Goal: Task Accomplishment & Management: Complete application form

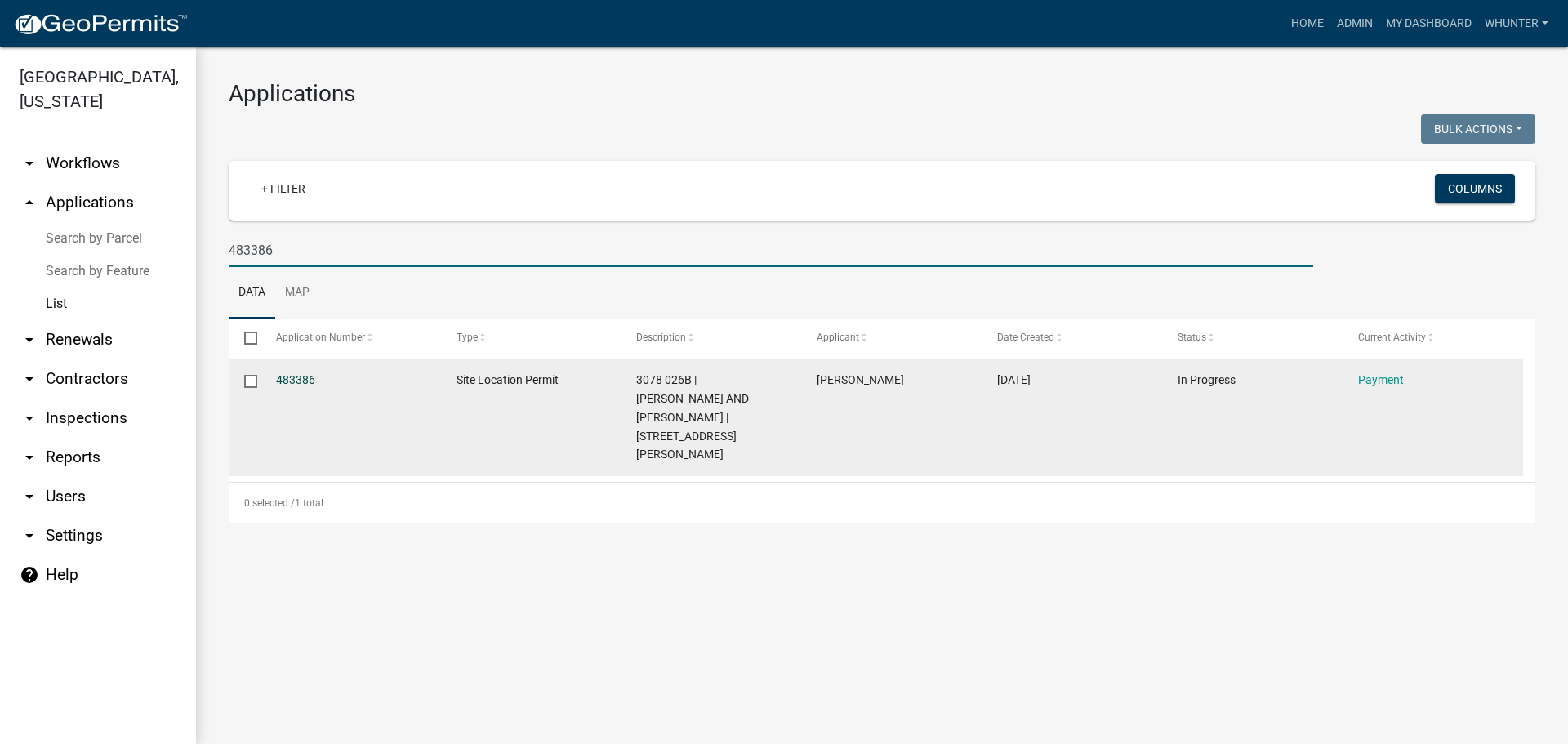
type input "483386"
click at [293, 377] on link "483386" at bounding box center [296, 379] width 39 height 13
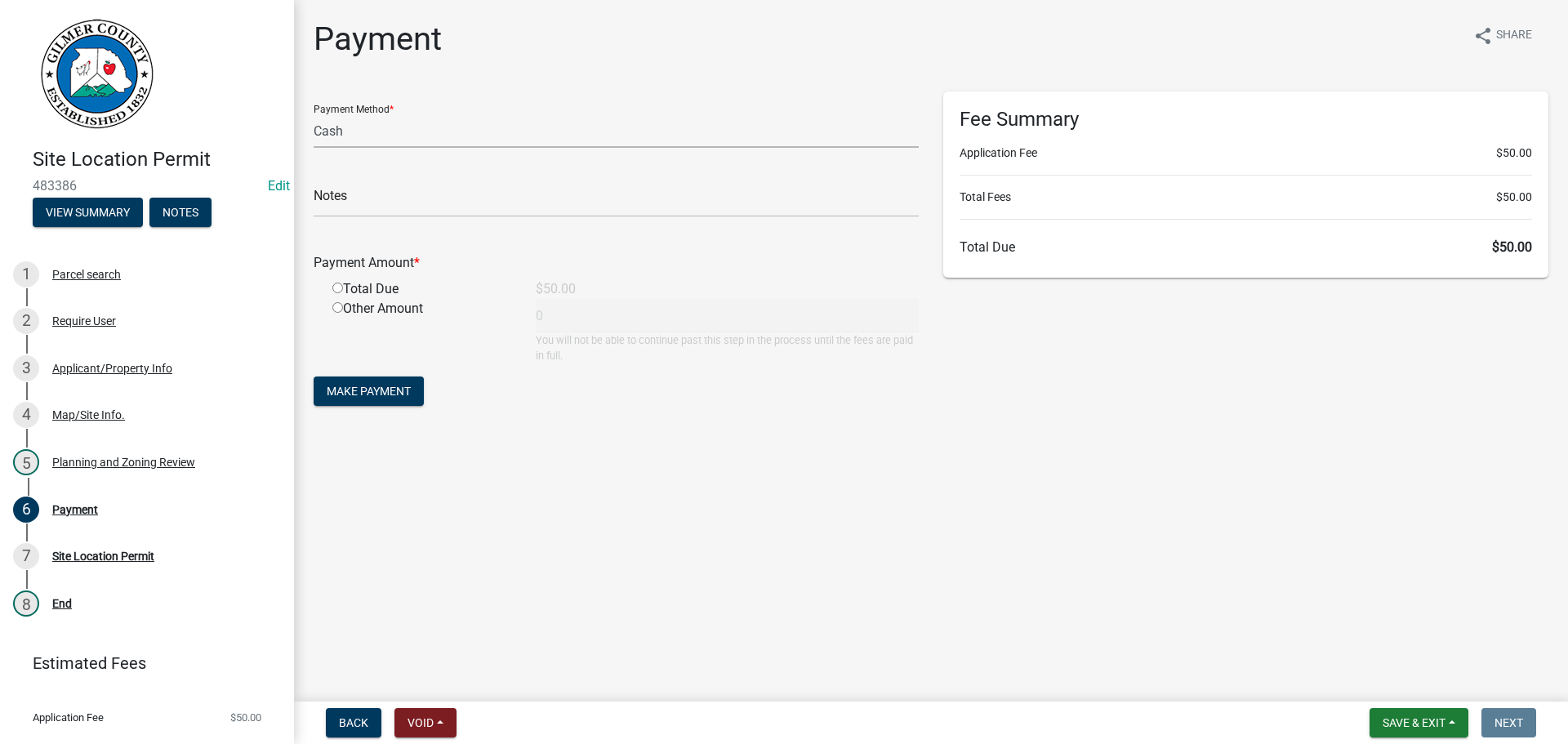
drag, startPoint x: 377, startPoint y: 136, endPoint x: 375, endPoint y: 144, distance: 8.2
click at [377, 136] on select "Credit Card POS Check Cash" at bounding box center [616, 131] width 605 height 34
select select "1: 0"
click at [313, 114] on select "Credit Card POS Check Cash" at bounding box center [616, 131] width 605 height 34
click at [351, 192] on input "text" at bounding box center [616, 200] width 605 height 34
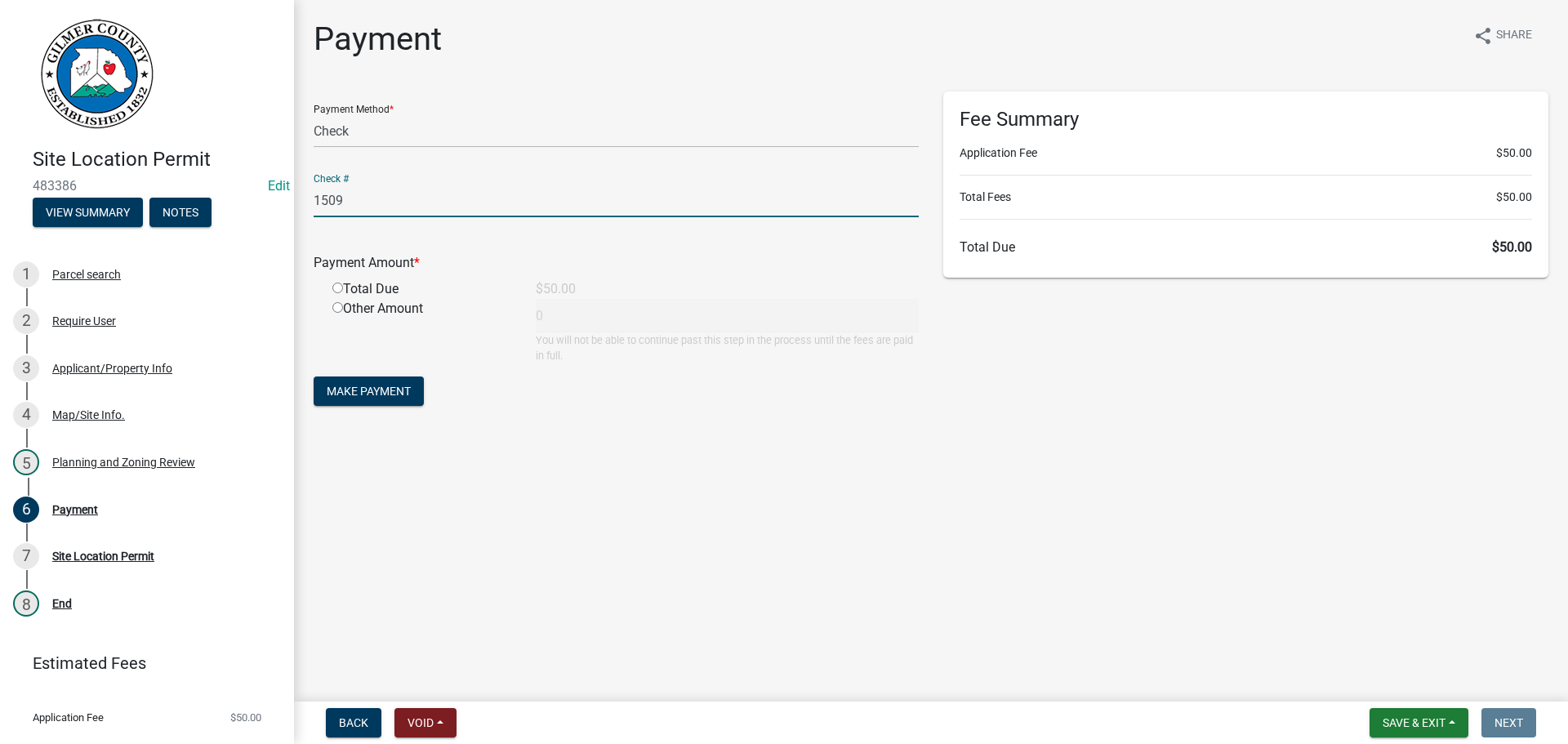
type input "1509"
click at [332, 282] on input "radio" at bounding box center [337, 287] width 11 height 11
radio input "true"
type input "50"
click at [368, 403] on button "Make Payment" at bounding box center [368, 391] width 110 height 30
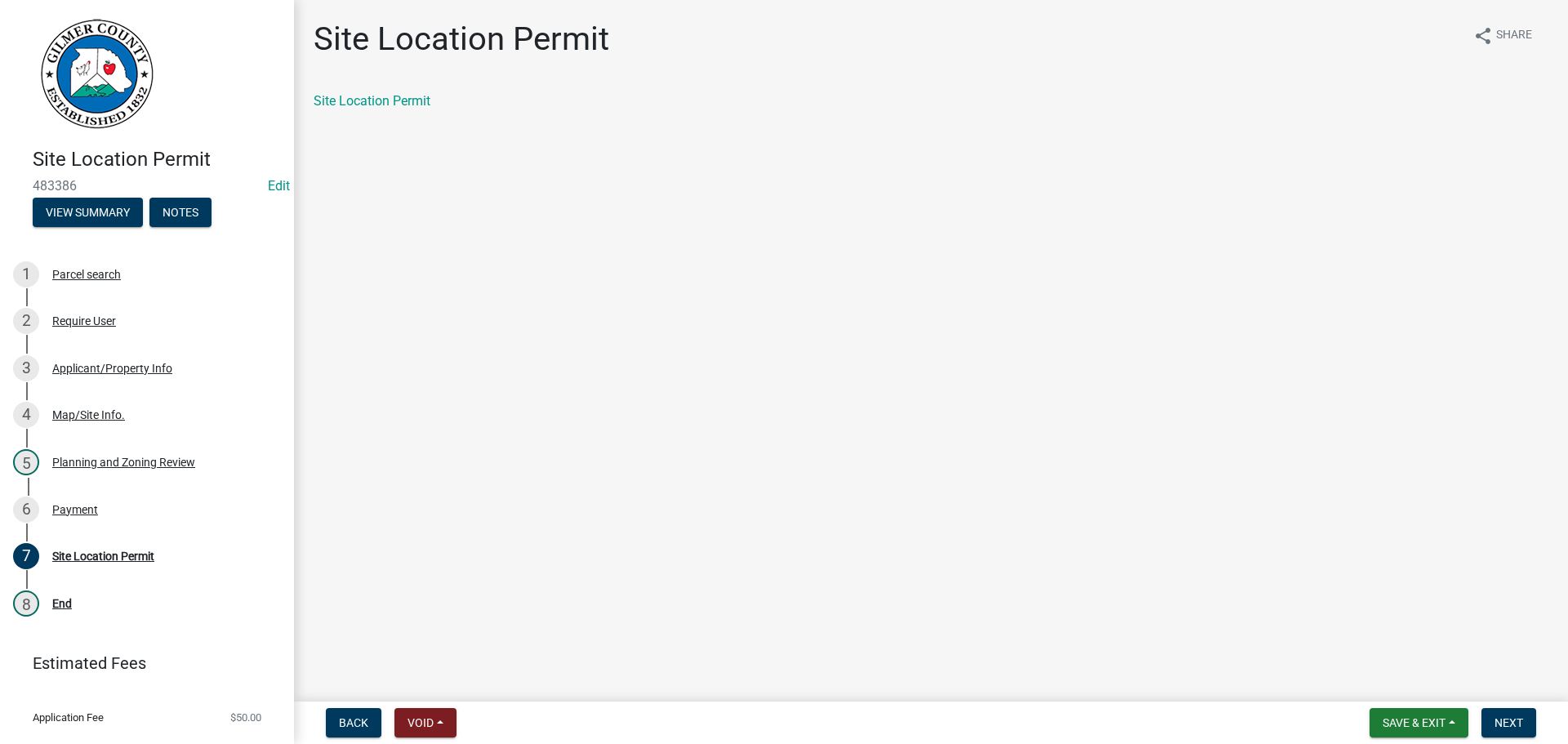
click at [380, 82] on div "Site Location Permit share Share Site Location Permit" at bounding box center [931, 79] width 1259 height 119
click at [380, 100] on link "Site Location Permit" at bounding box center [372, 100] width 117 height 15
click at [1501, 730] on button "Next" at bounding box center [1508, 722] width 55 height 30
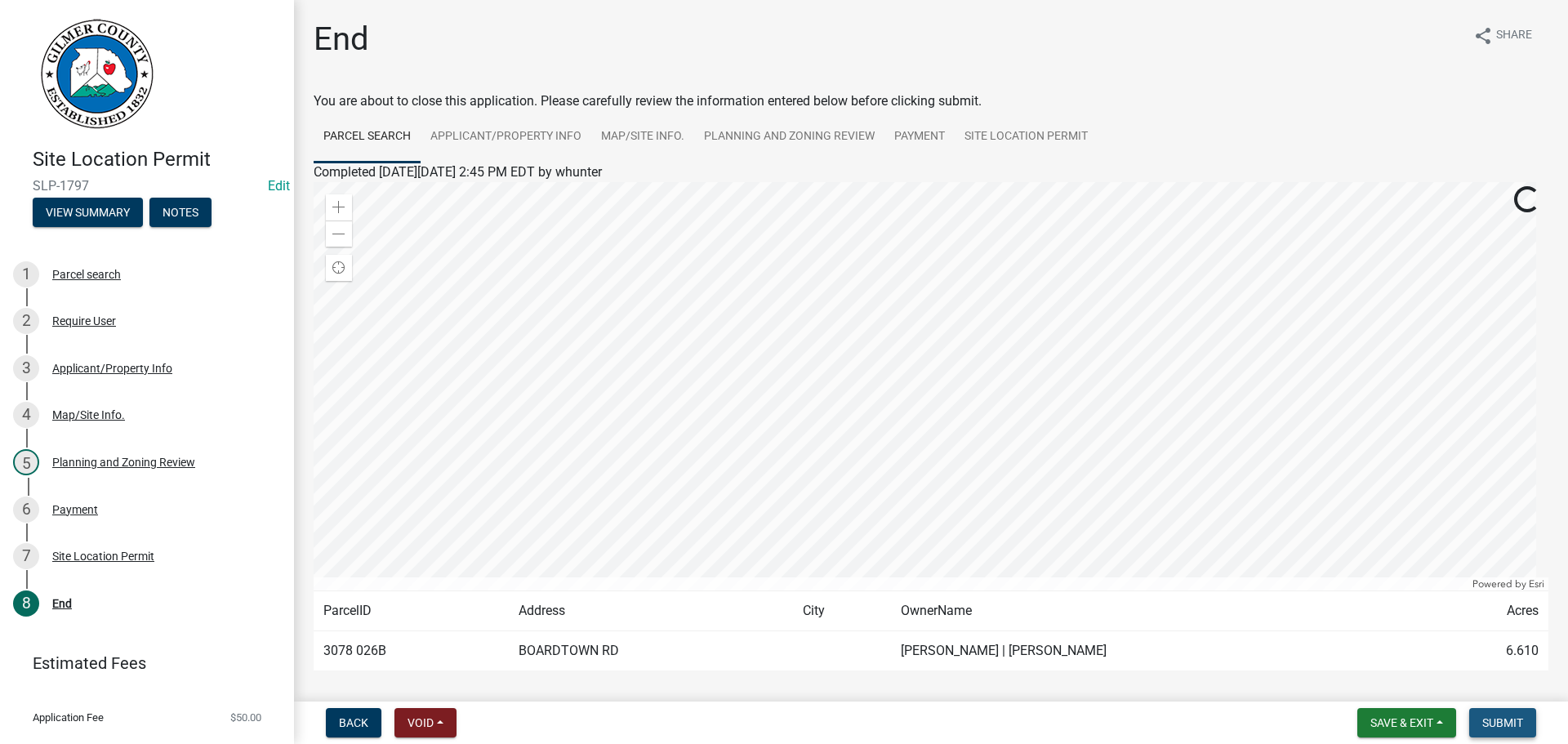
click at [1504, 720] on span "Submit" at bounding box center [1502, 722] width 41 height 13
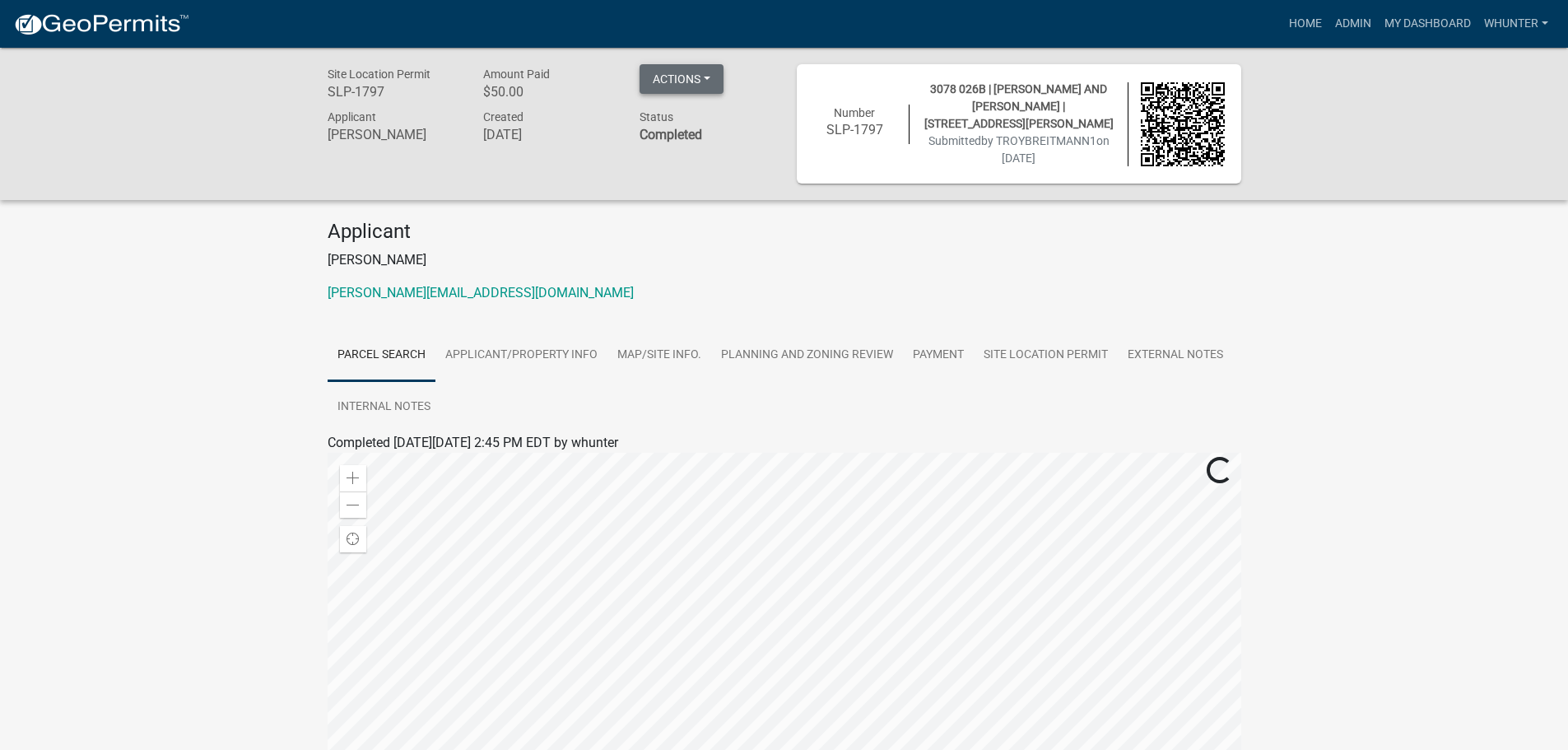
click at [697, 80] on button "Actions" at bounding box center [681, 78] width 84 height 30
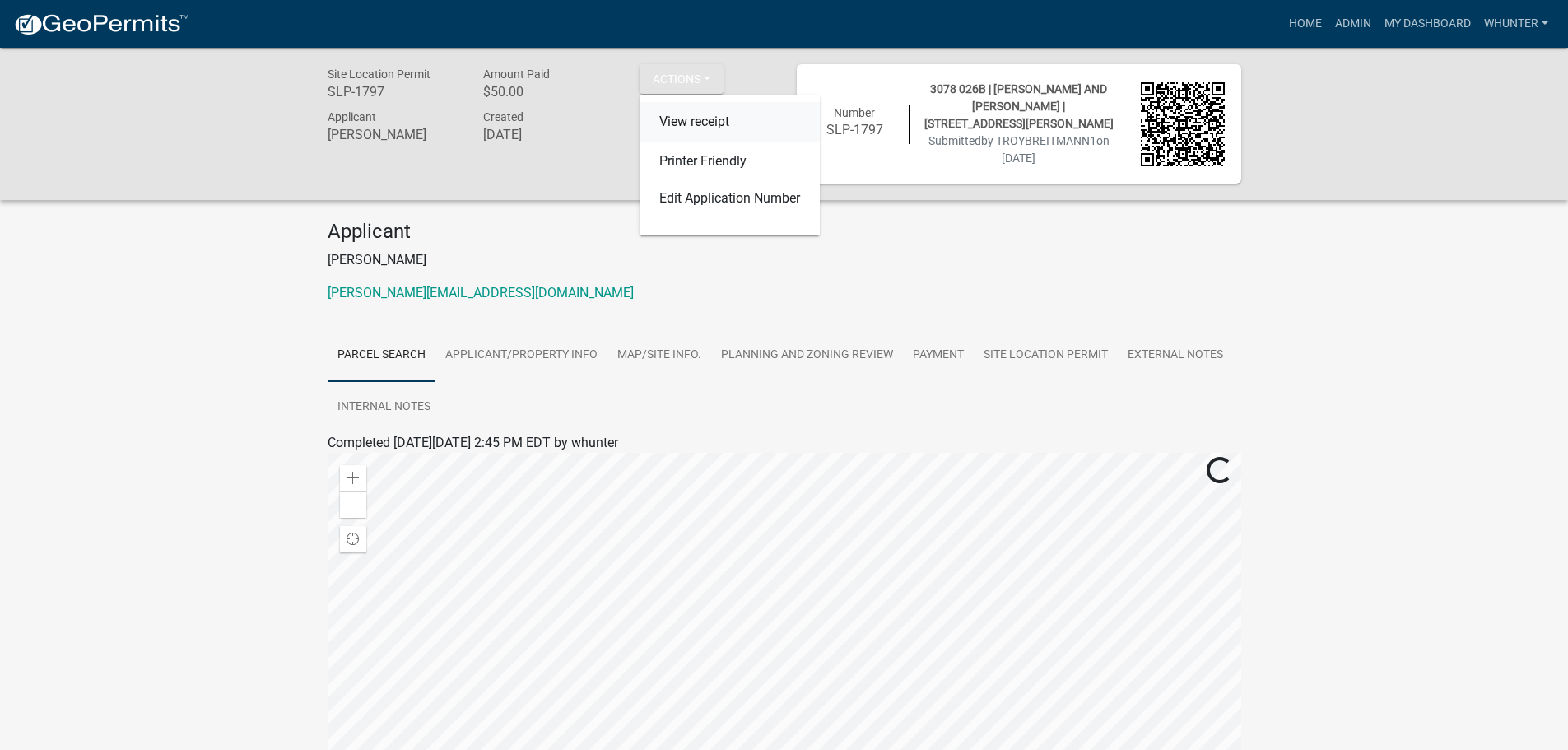
click at [692, 118] on link "View receipt" at bounding box center [730, 122] width 181 height 39
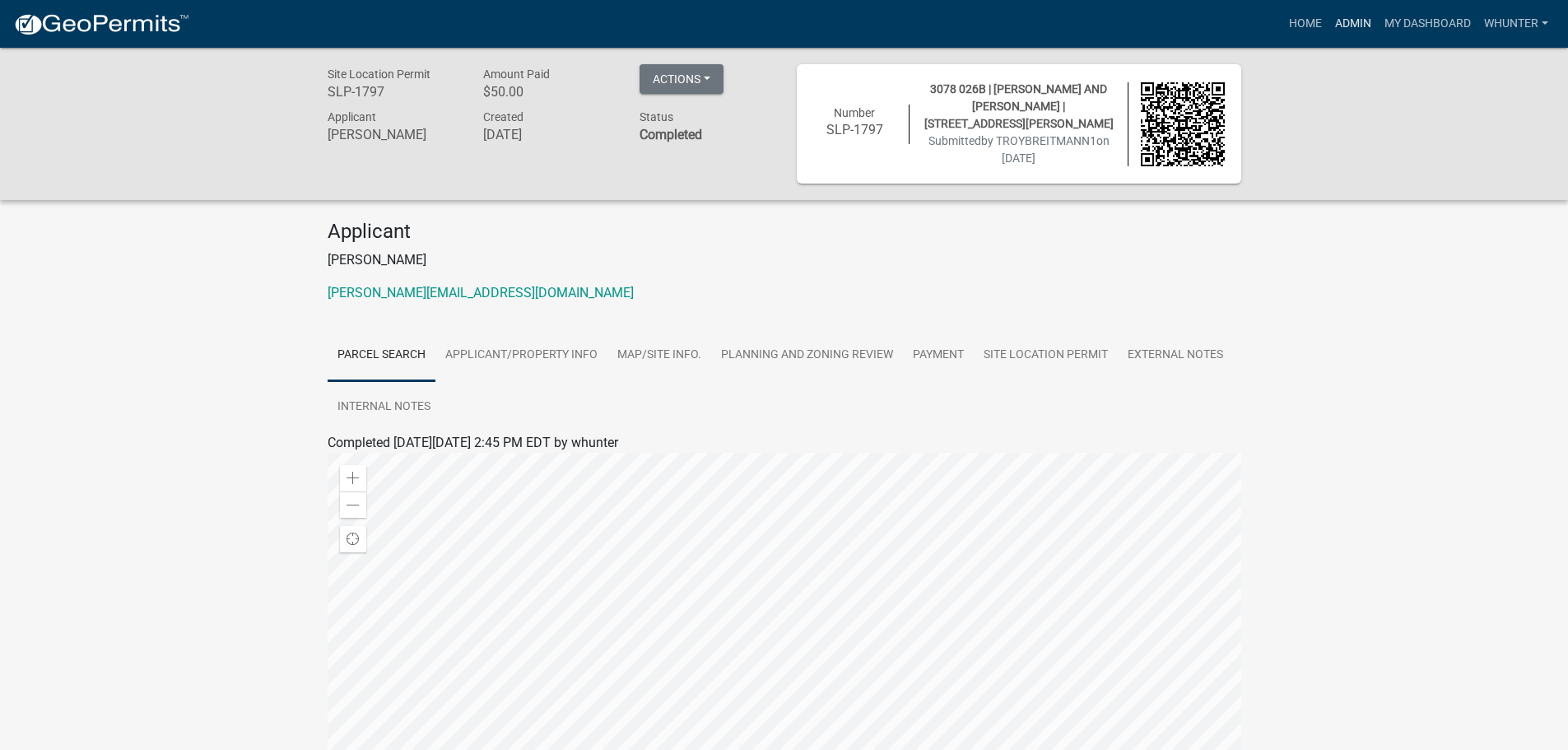
click at [1363, 29] on link "Admin" at bounding box center [1353, 24] width 49 height 31
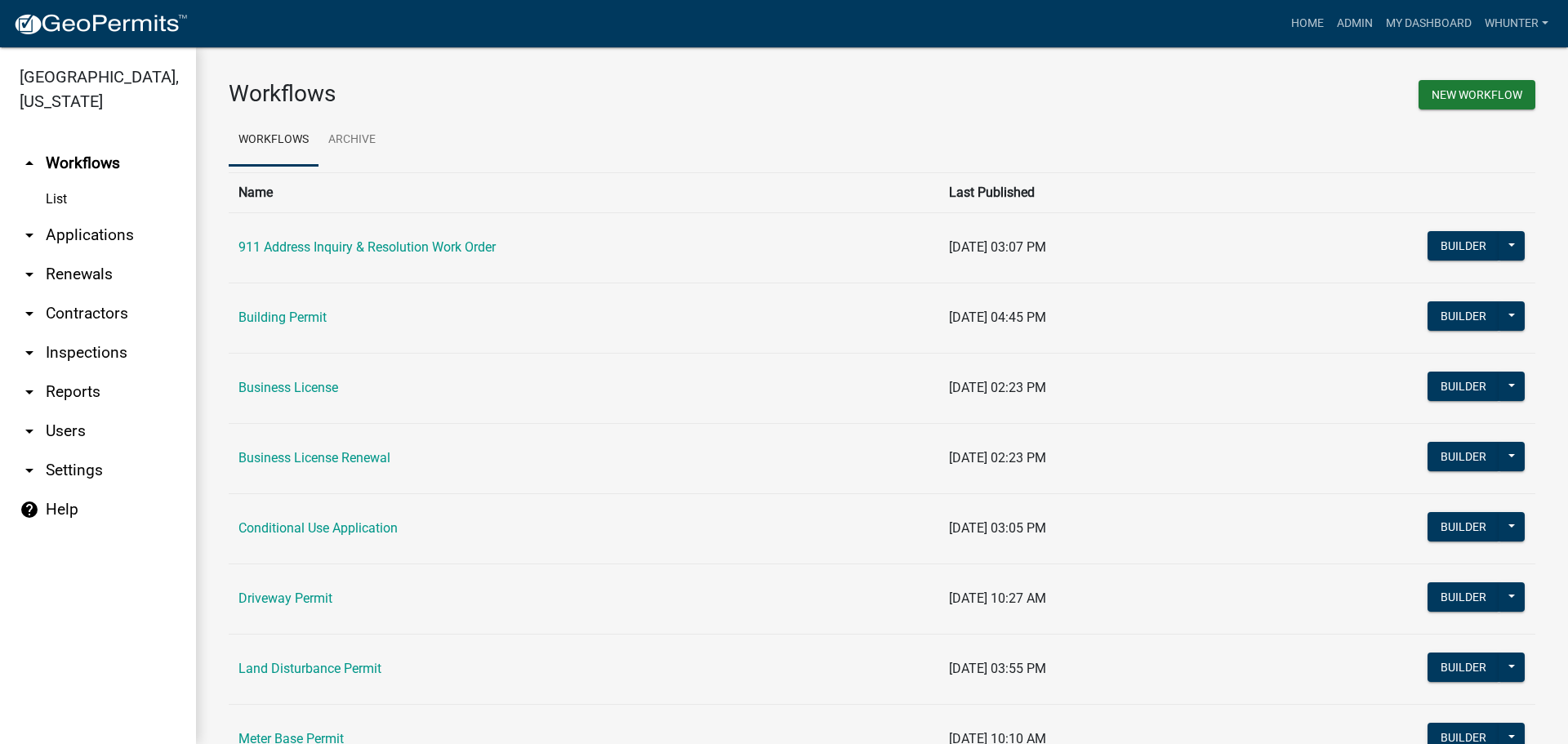
click at [74, 244] on link "arrow_drop_down Applications" at bounding box center [98, 235] width 196 height 39
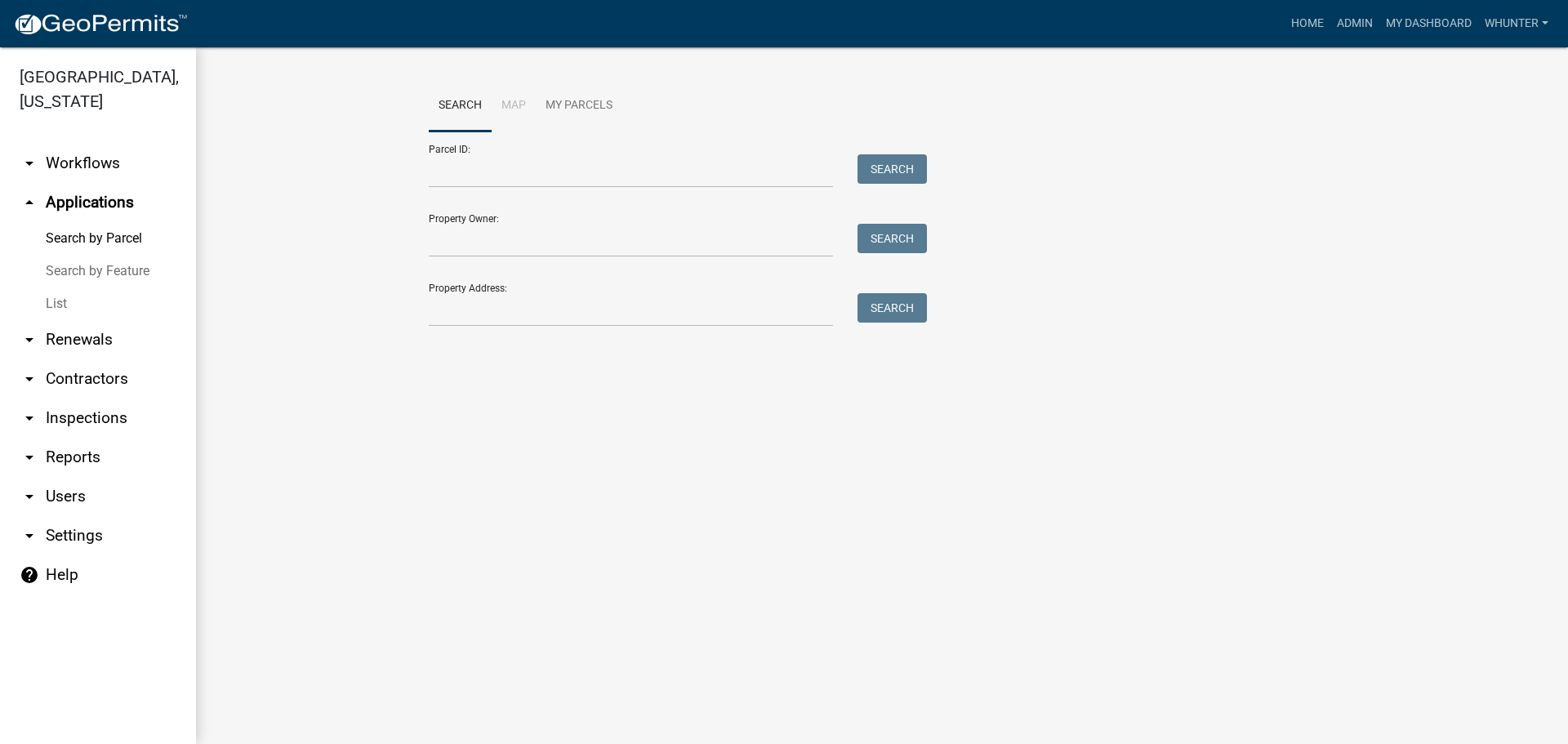
click at [97, 349] on link "arrow_drop_down Renewals" at bounding box center [98, 339] width 196 height 39
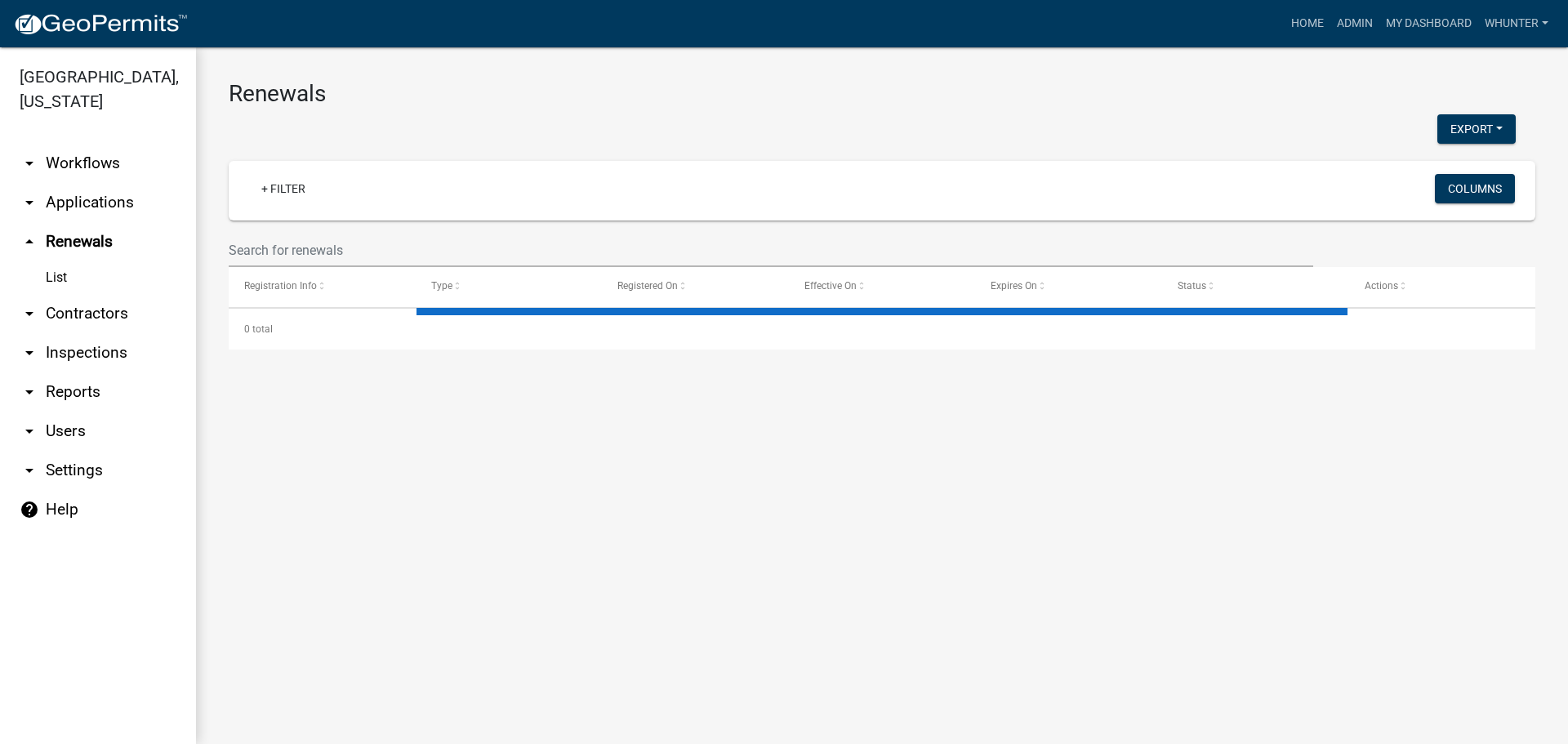
click at [68, 206] on link "arrow_drop_down Applications" at bounding box center [98, 203] width 196 height 39
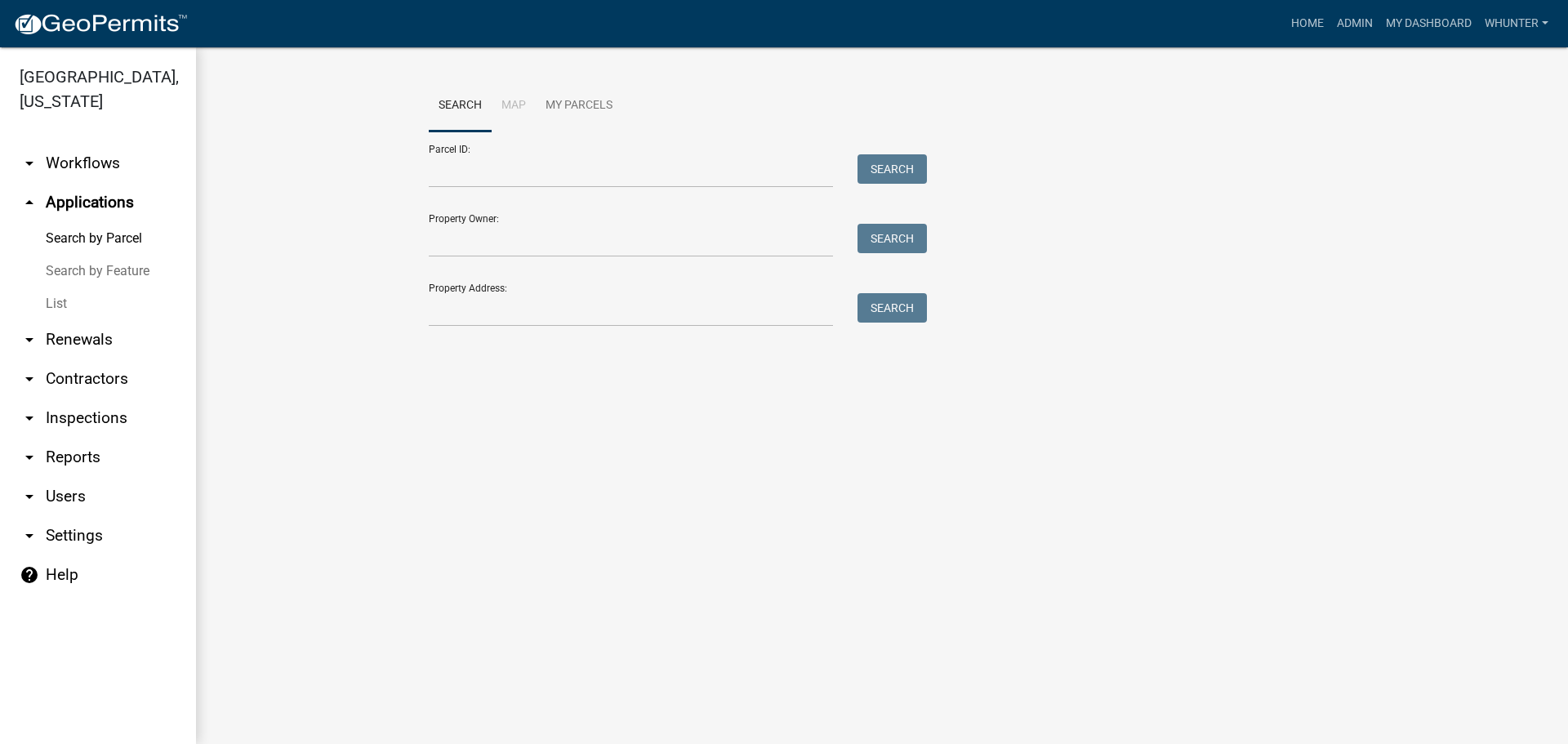
click at [85, 302] on link "List" at bounding box center [98, 303] width 196 height 33
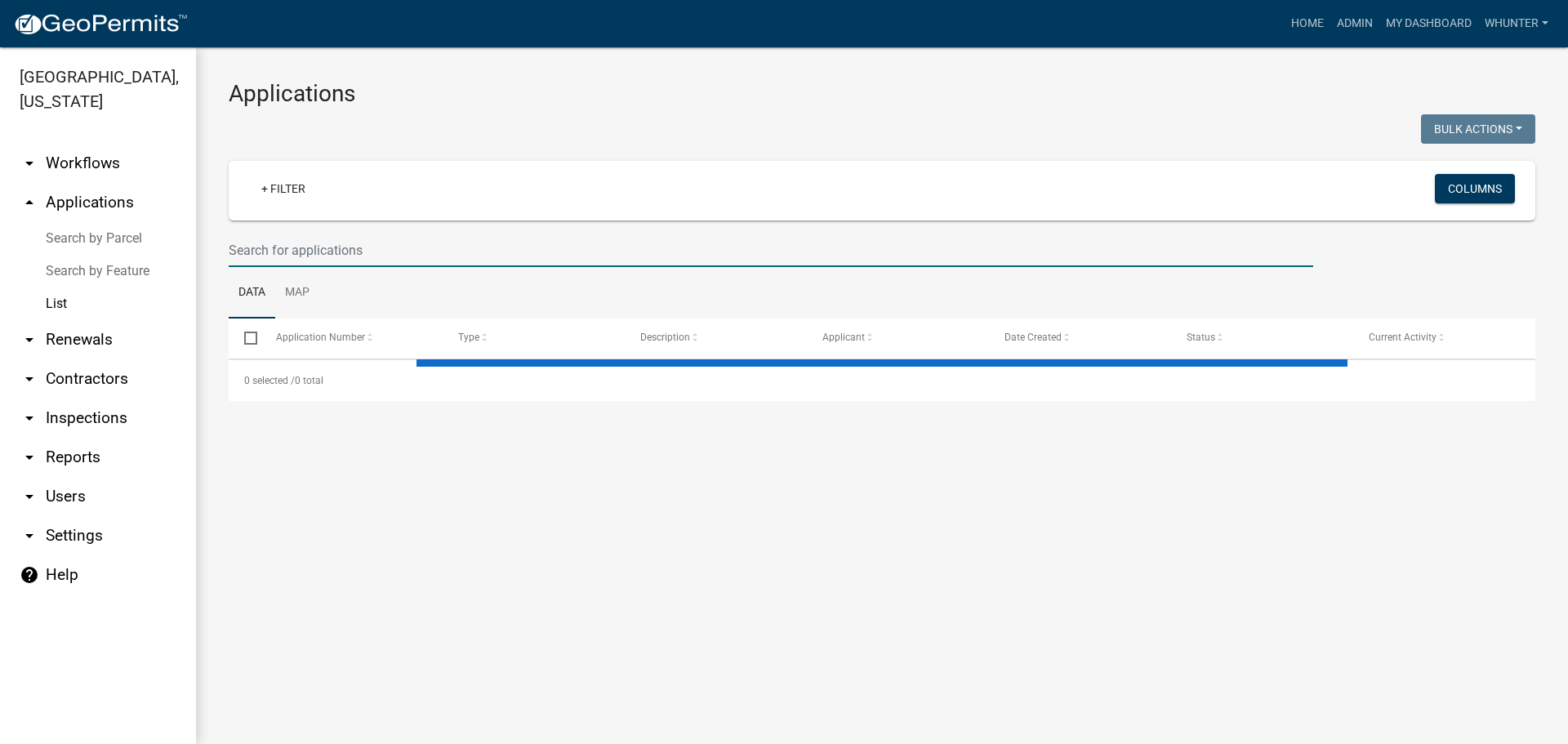
click at [329, 250] on input "text" at bounding box center [771, 250] width 1085 height 34
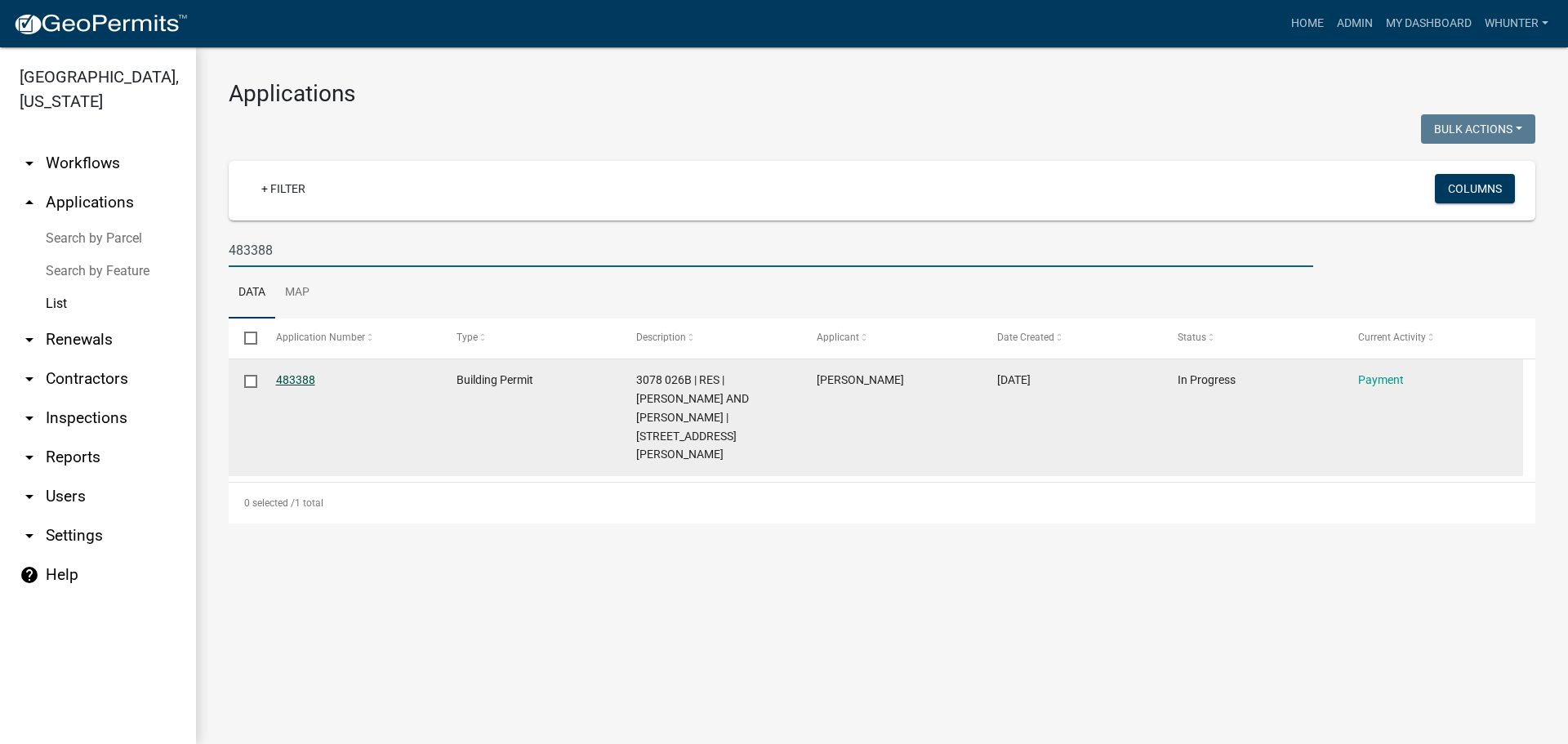
type input "483388"
click at [297, 383] on link "483388" at bounding box center [296, 379] width 39 height 13
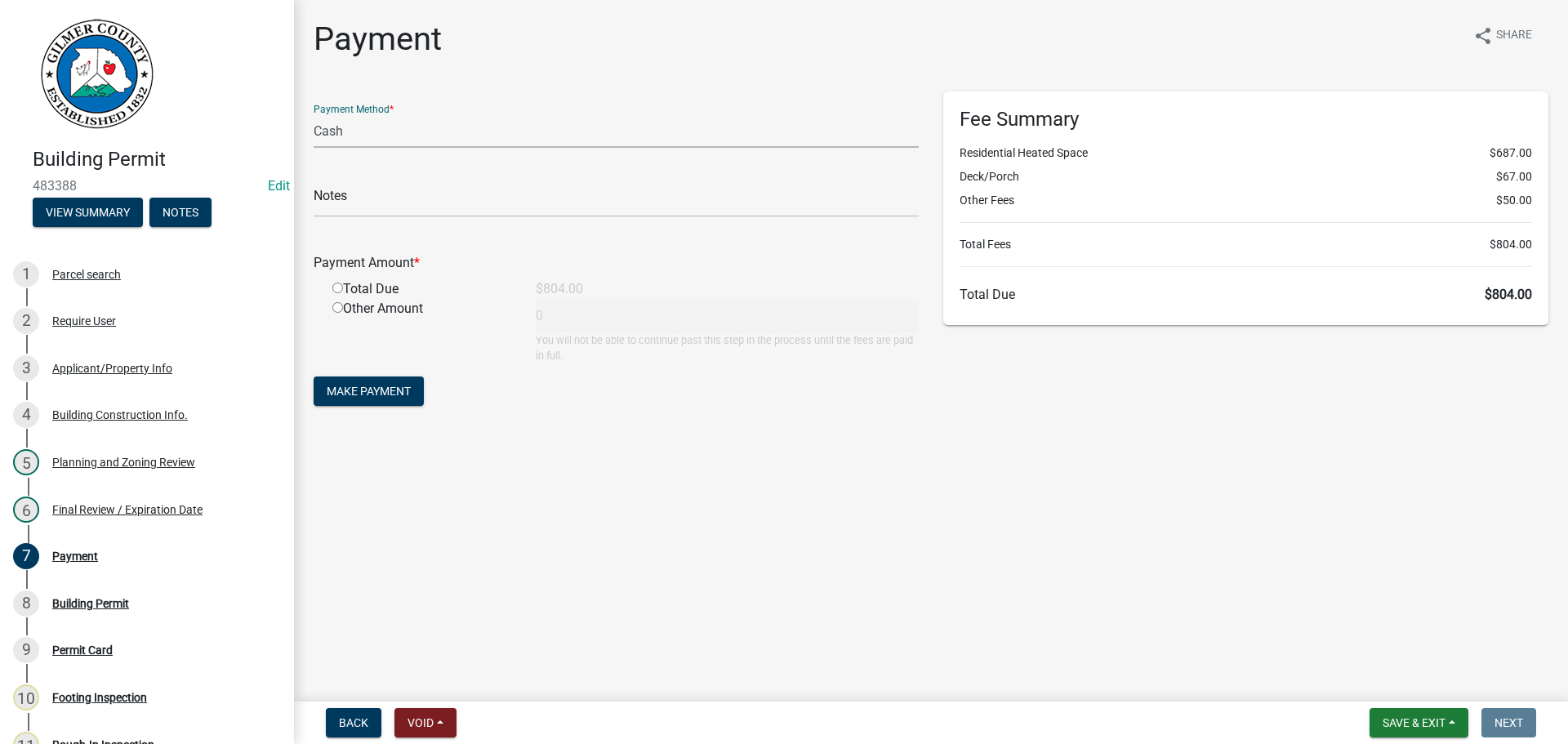
click at [451, 137] on select "Credit Card POS Check Cash" at bounding box center [616, 131] width 605 height 34
select select "1: 0"
click at [313, 114] on select "Credit Card POS Check Cash" at bounding box center [616, 131] width 605 height 34
click at [438, 202] on input "text" at bounding box center [616, 200] width 605 height 34
click at [109, 465] on div "Planning and Zoning Review" at bounding box center [123, 462] width 143 height 12
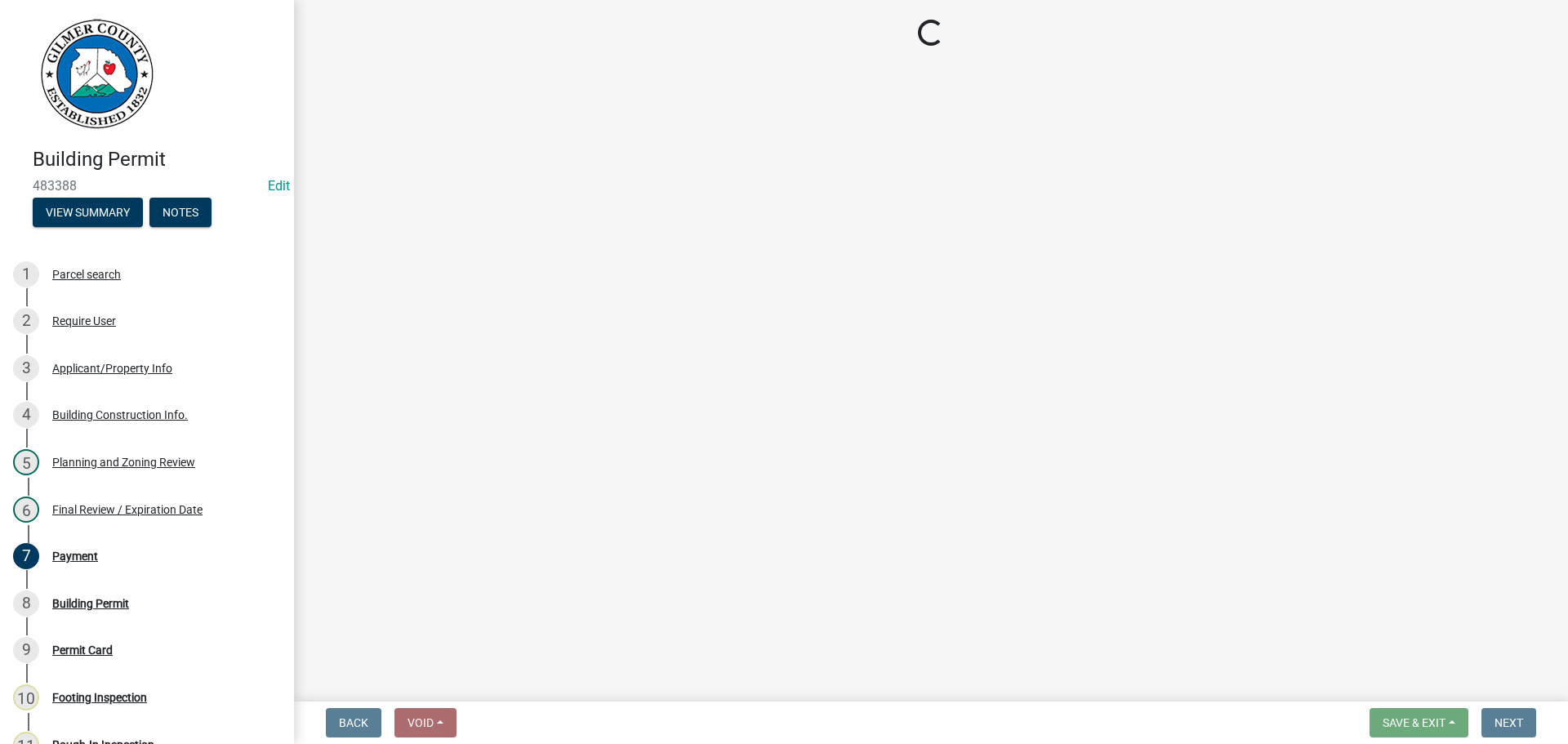
select select "b5c39336-92b9-49ce-a0a5-4e9e9babf743"
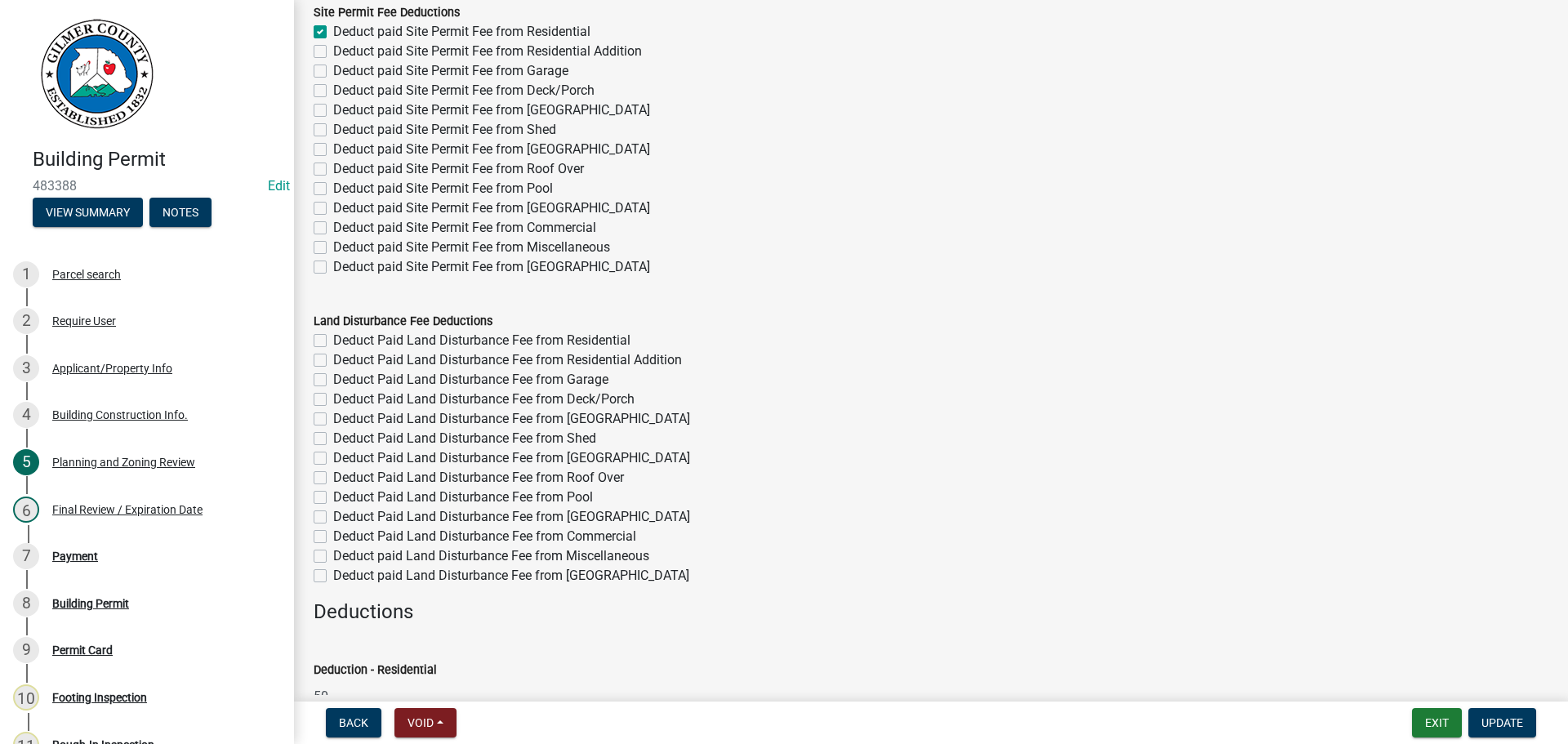
scroll to position [245, 0]
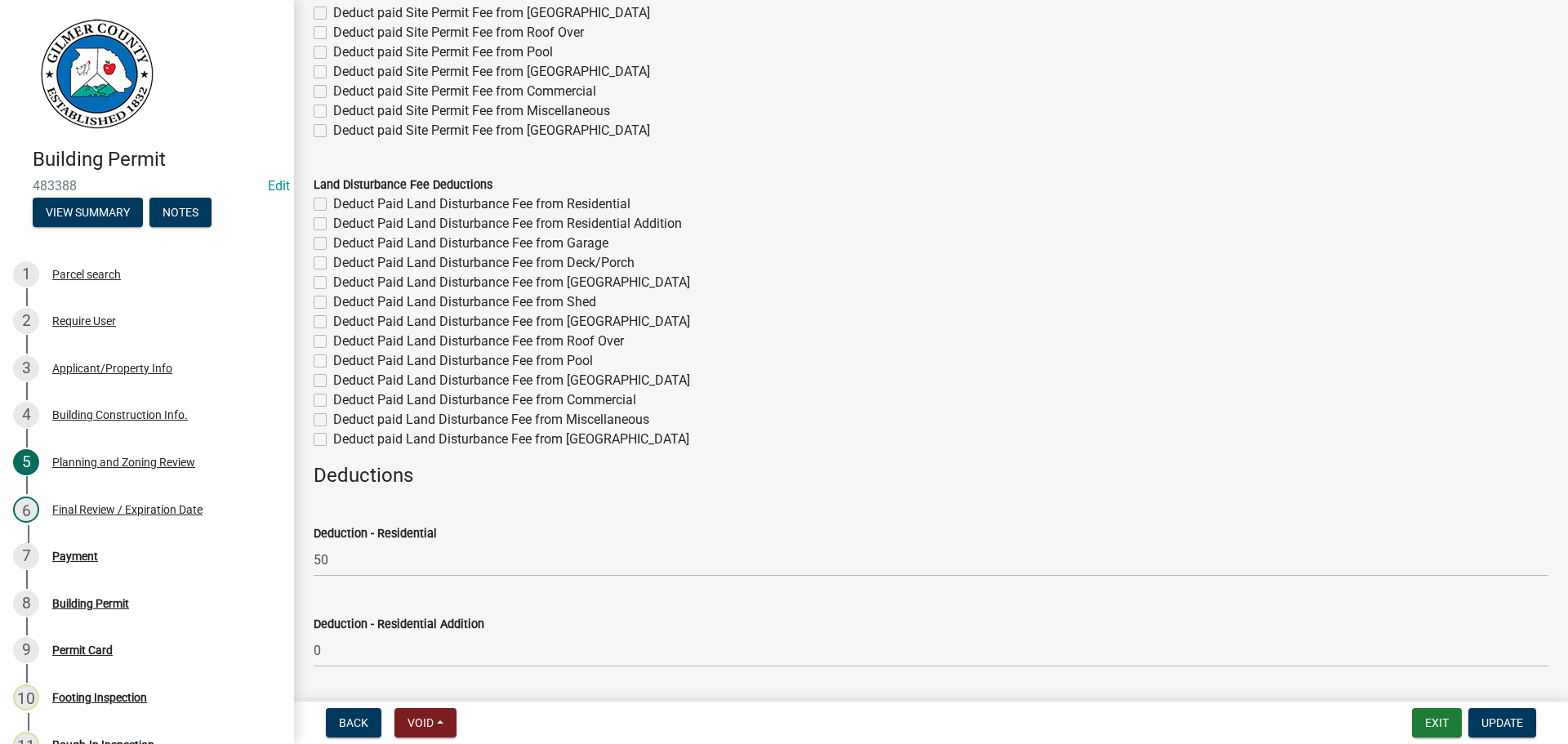
click at [585, 205] on label "Deduct Paid Land Disturbance Fee from Residential" at bounding box center [482, 204] width 297 height 19
click at [344, 205] on input "Deduct Paid Land Disturbance Fee from Residential" at bounding box center [338, 199] width 11 height 11
checkbox input "true"
checkbox input "false"
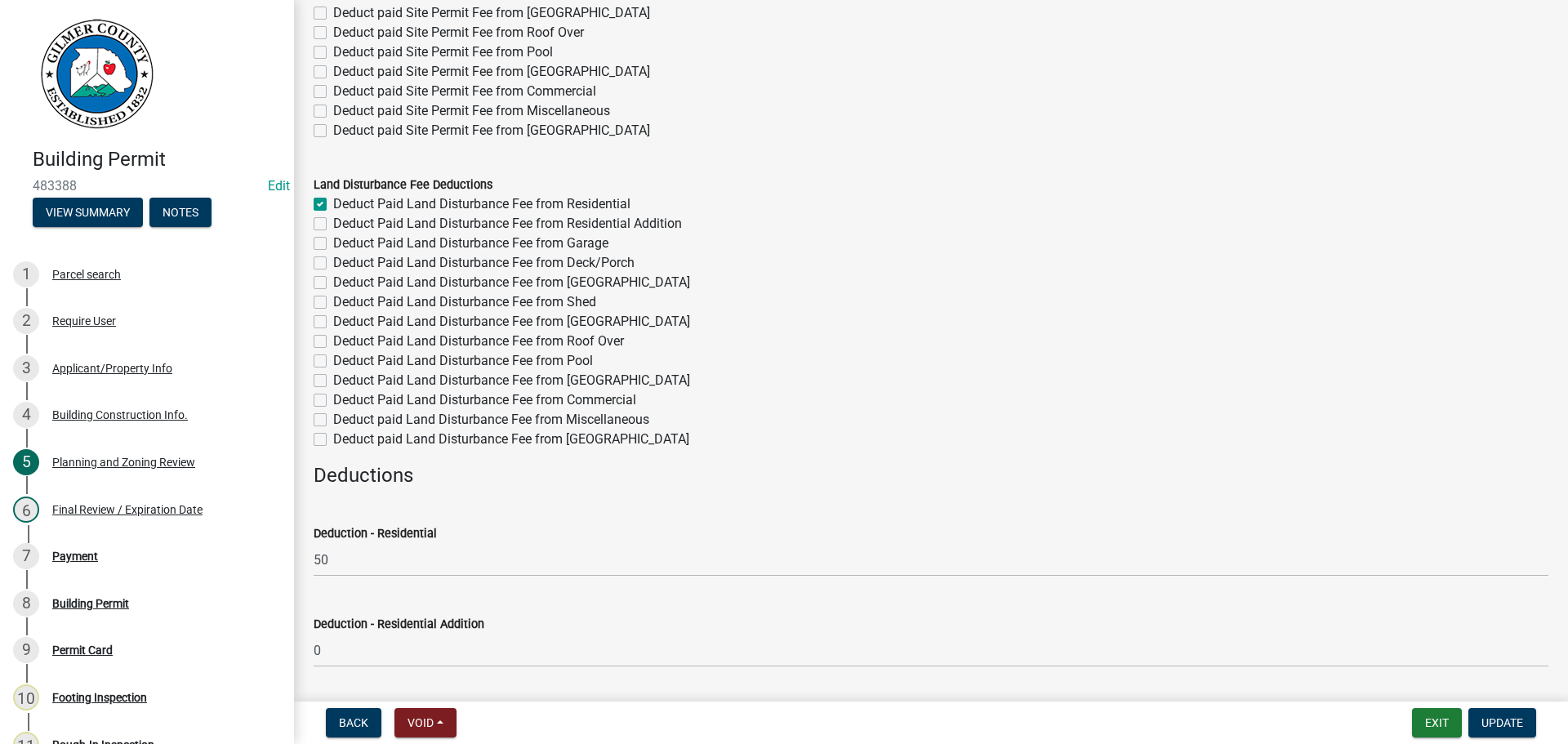
checkbox input "false"
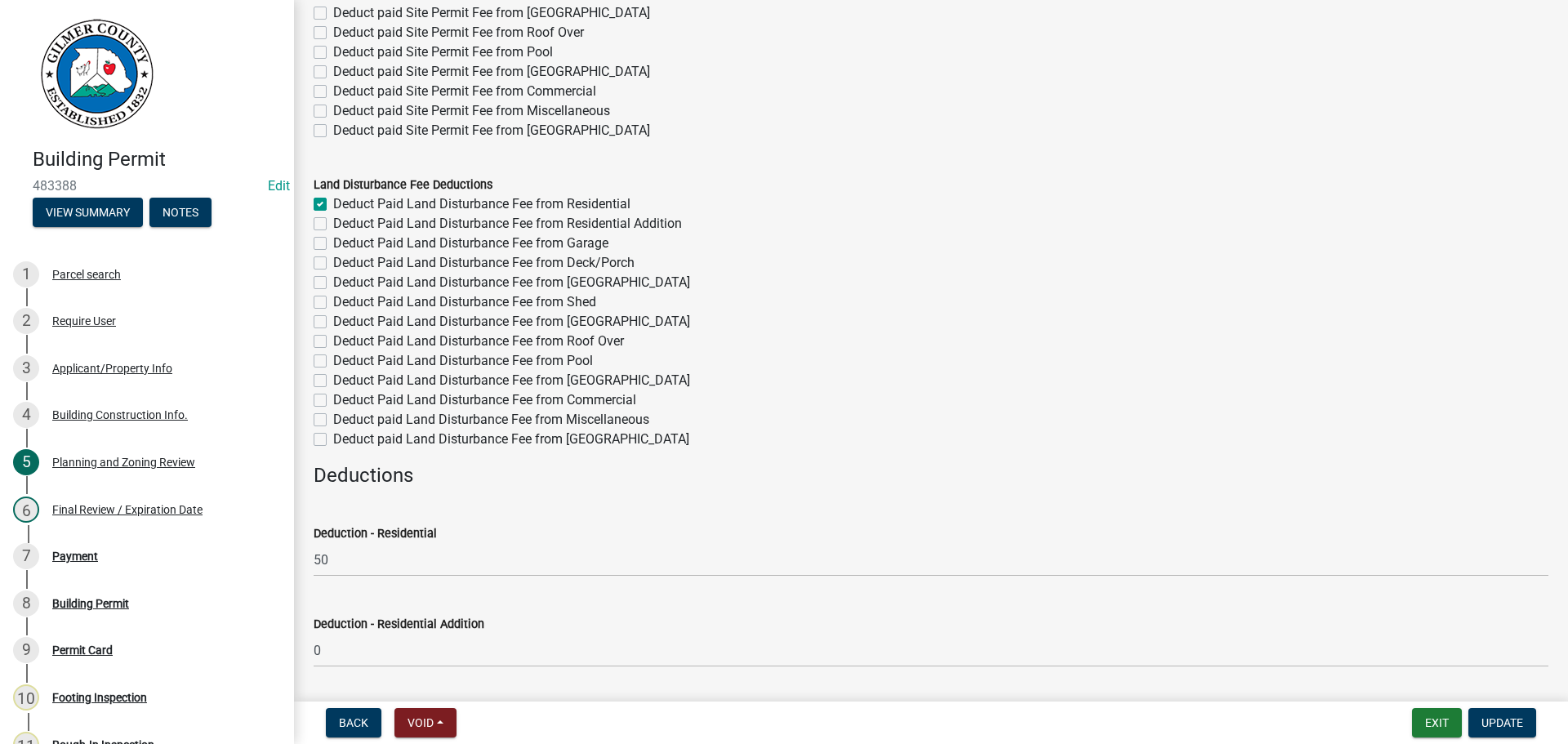
checkbox input "false"
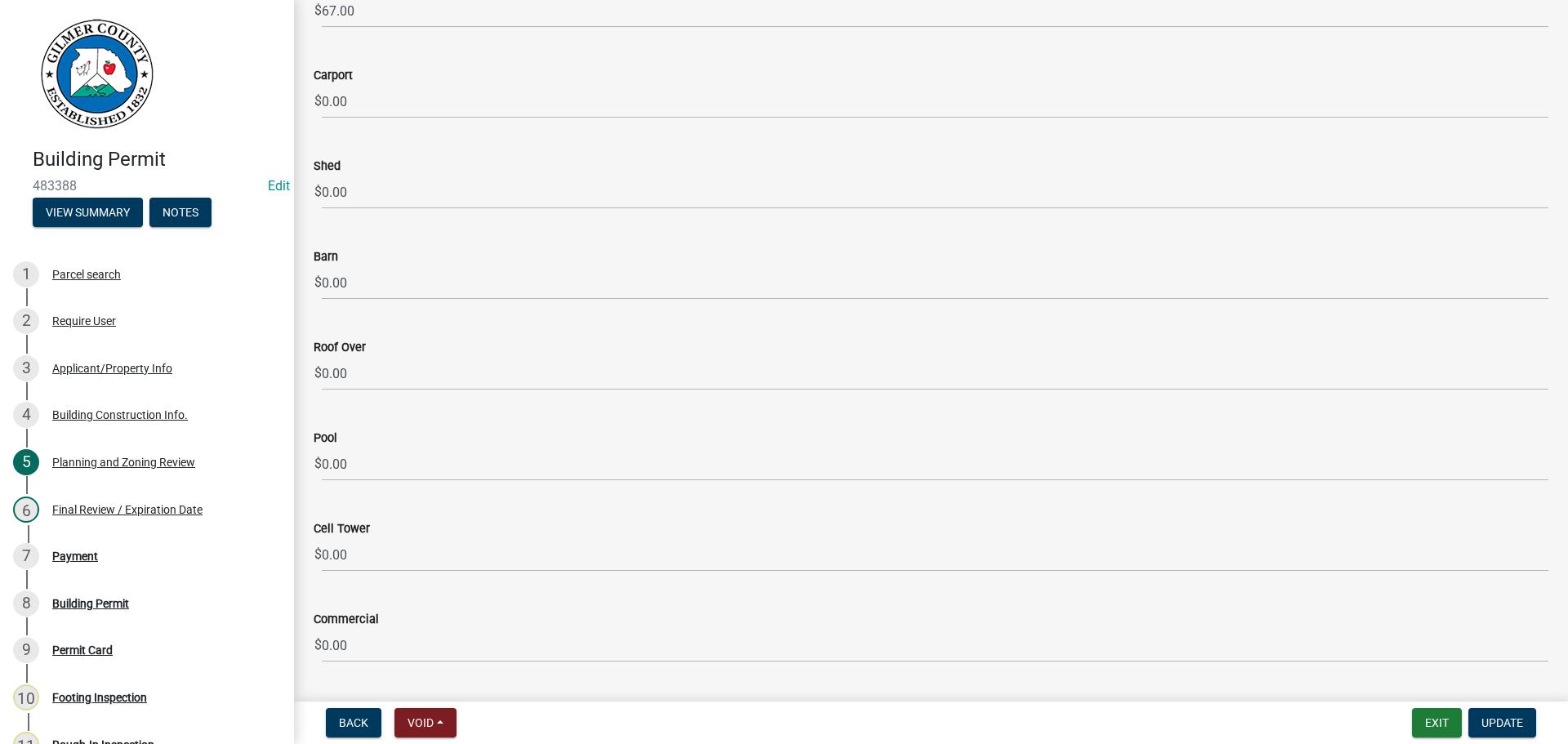
scroll to position [2929, 0]
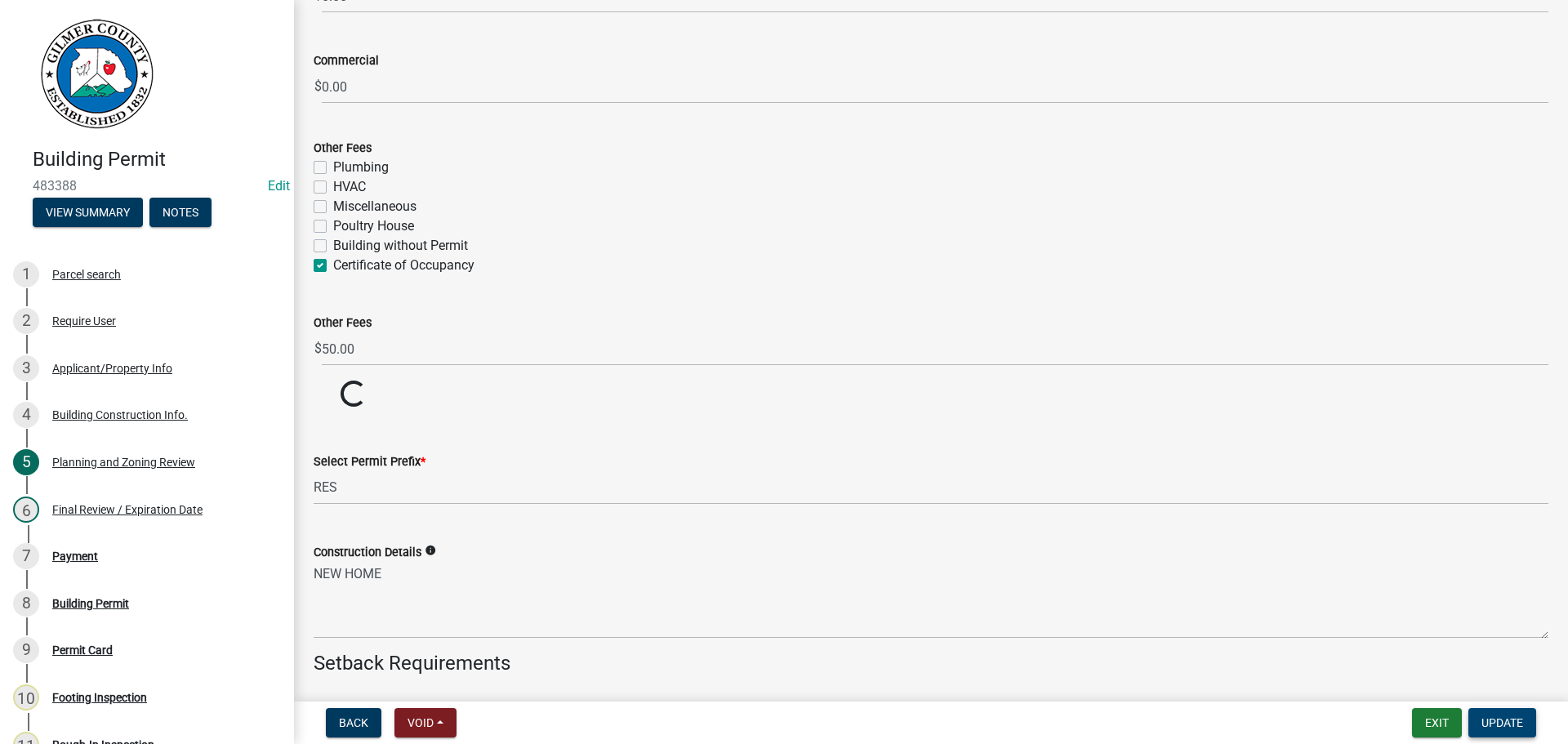
click at [1494, 720] on span "Update" at bounding box center [1501, 722] width 41 height 13
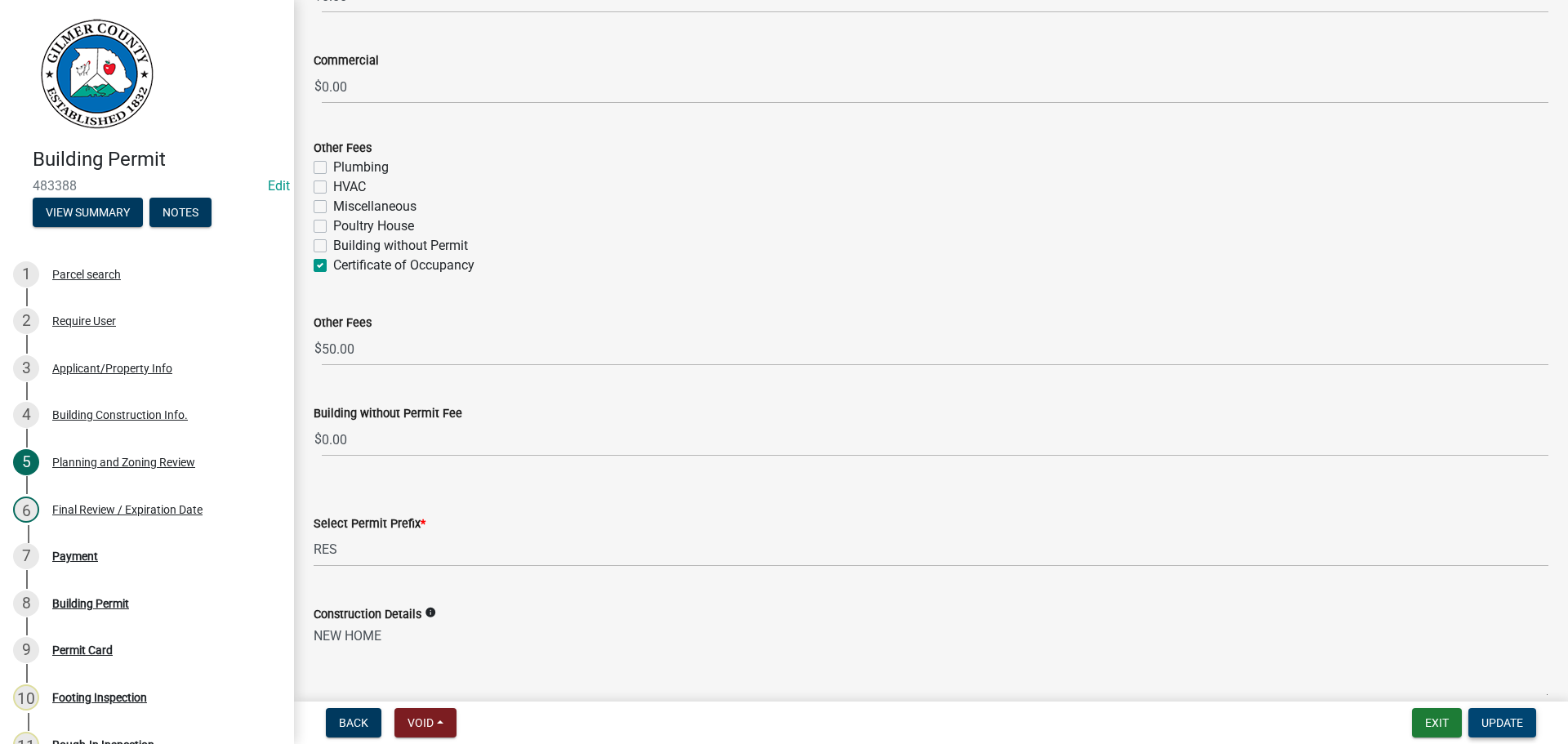
click at [1518, 720] on span "Update" at bounding box center [1501, 722] width 41 height 13
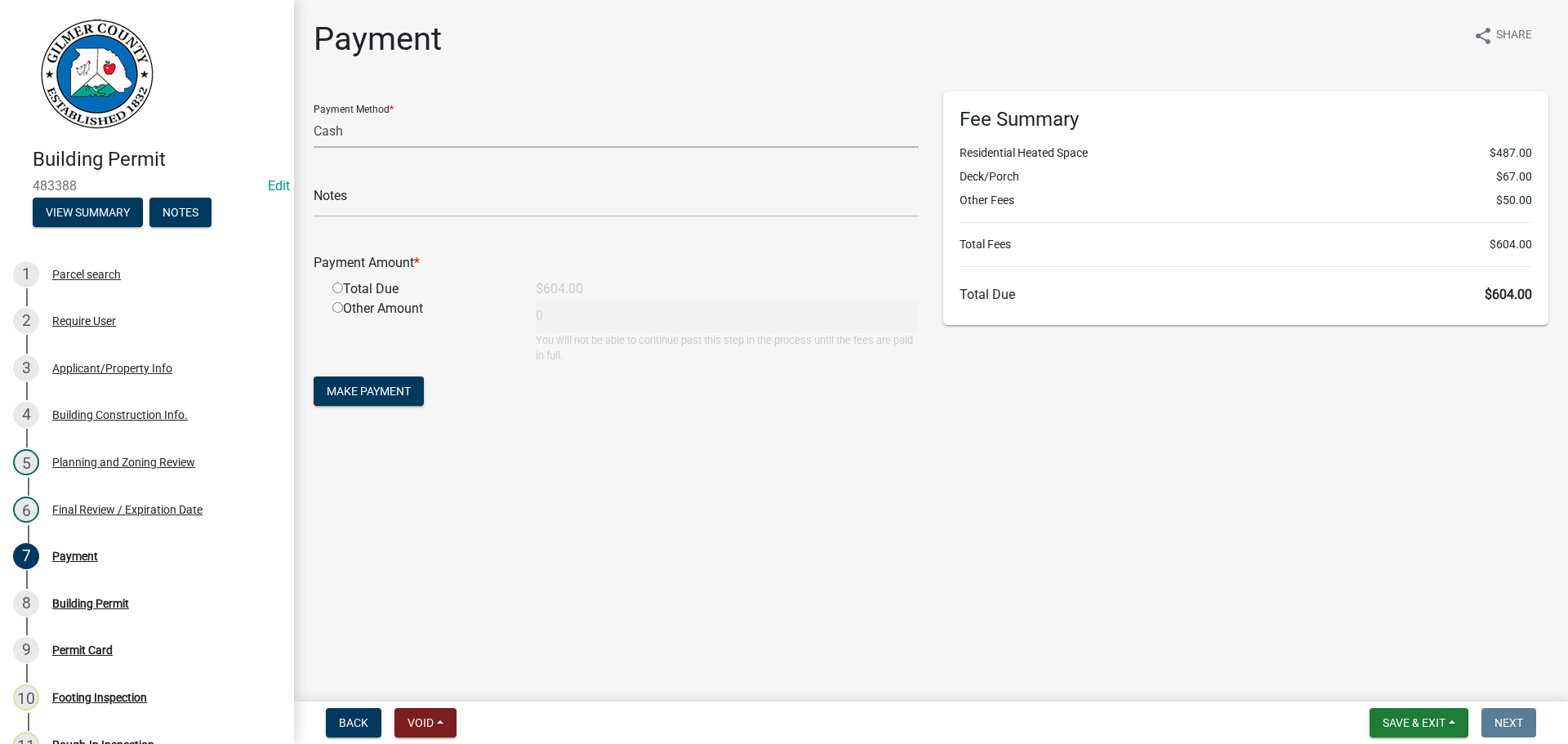
drag, startPoint x: 384, startPoint y: 133, endPoint x: 378, endPoint y: 147, distance: 15.2
click at [384, 133] on select "Credit Card POS Check Cash" at bounding box center [616, 131] width 605 height 34
select select "1: 0"
click at [313, 114] on select "Credit Card POS Check Cash" at bounding box center [616, 131] width 605 height 34
click at [385, 203] on input "text" at bounding box center [616, 200] width 605 height 34
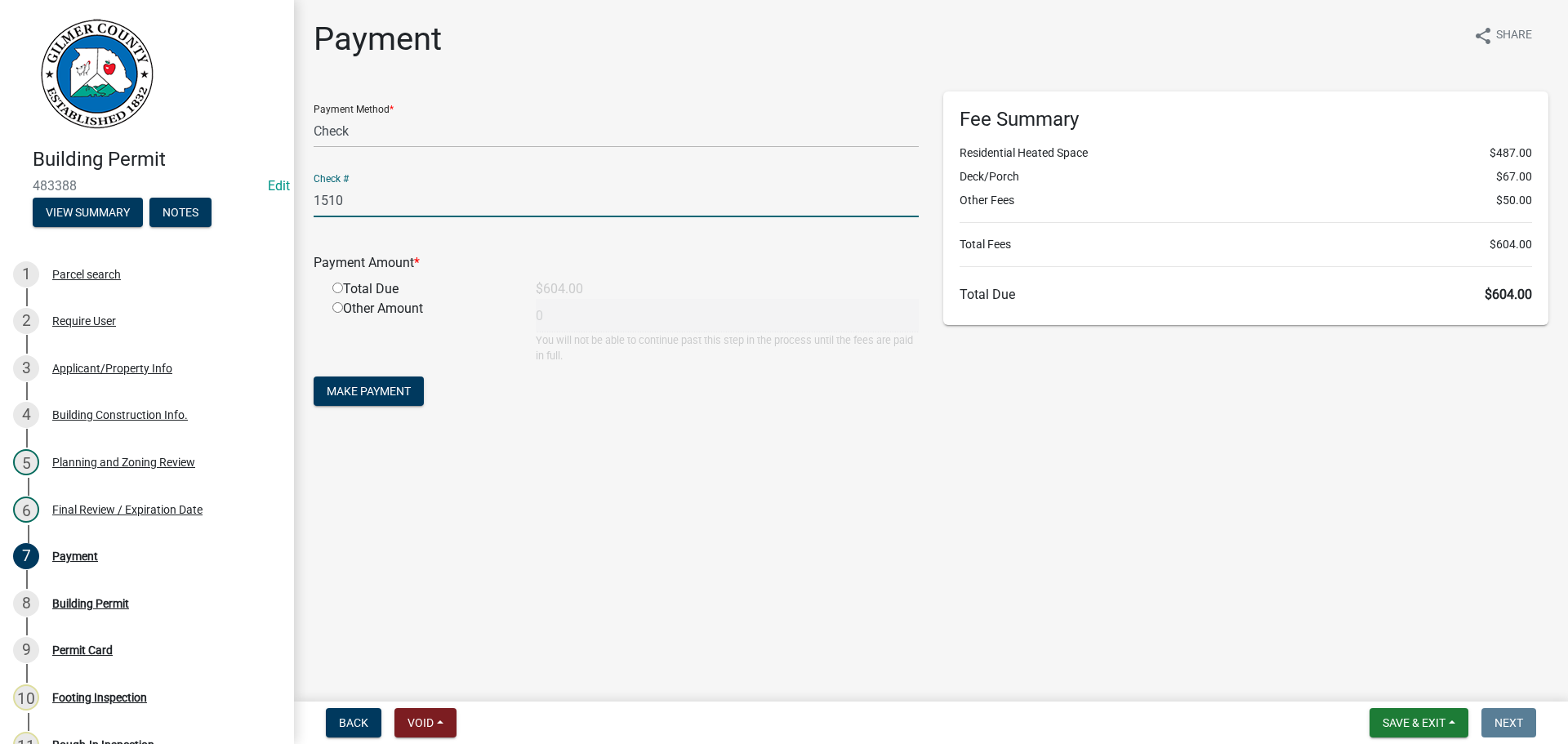
type input "1510"
click at [332, 282] on input "radio" at bounding box center [337, 287] width 11 height 11
radio input "true"
type input "604"
click at [389, 400] on button "Make Payment" at bounding box center [368, 391] width 110 height 30
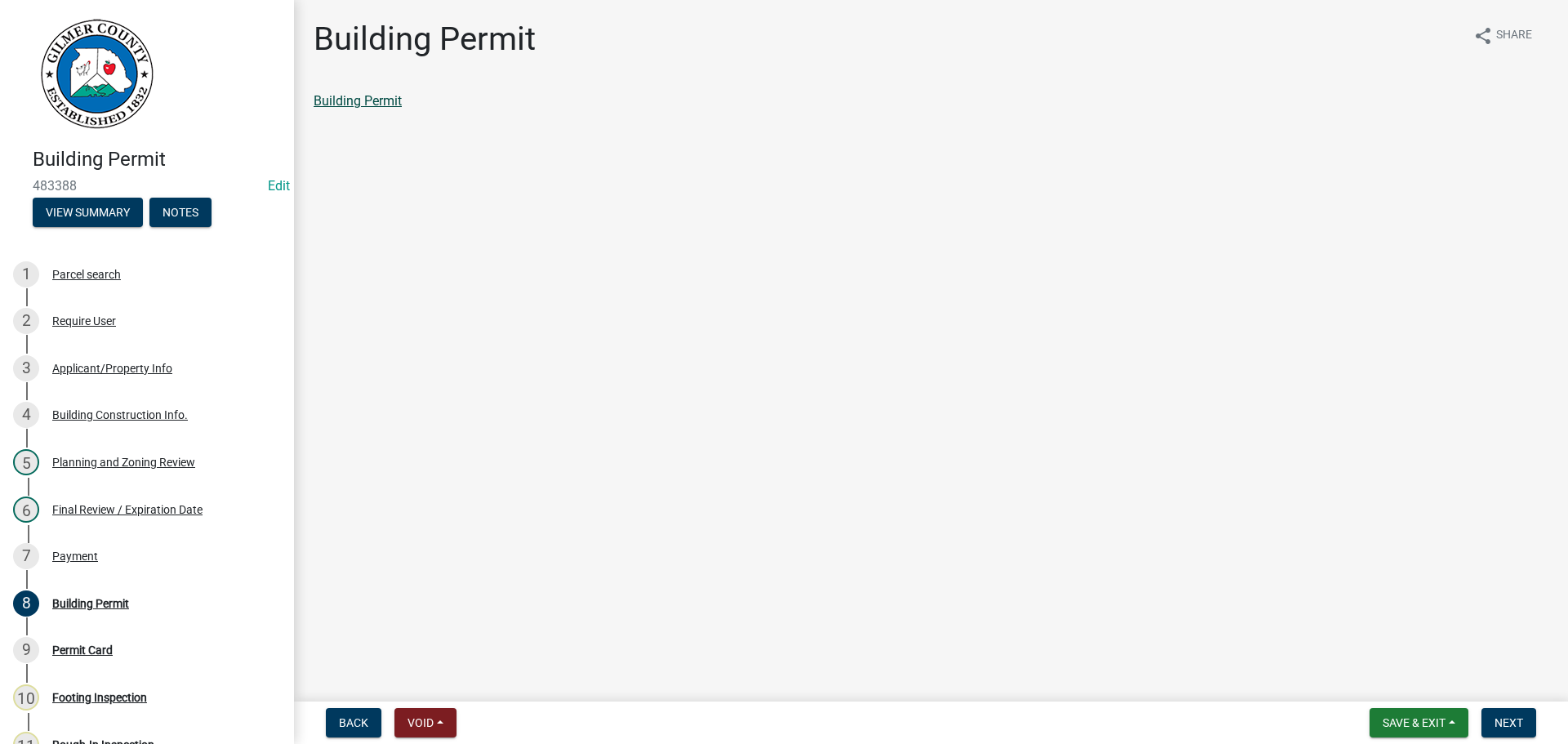
click at [384, 106] on link "Building Permit" at bounding box center [357, 100] width 88 height 15
click at [1508, 719] on span "Next" at bounding box center [1509, 722] width 29 height 13
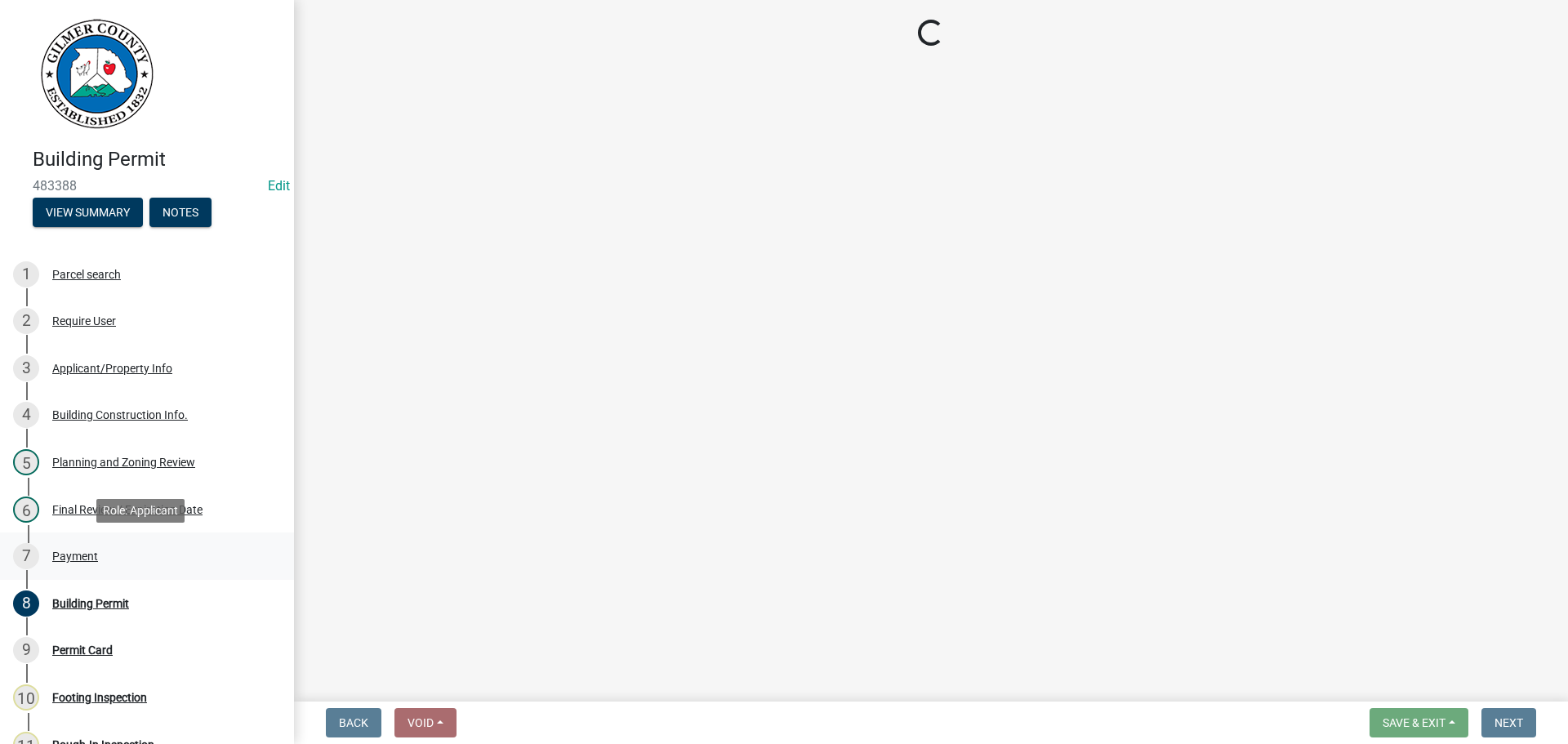
click at [65, 546] on div "7 Payment" at bounding box center [140, 556] width 255 height 26
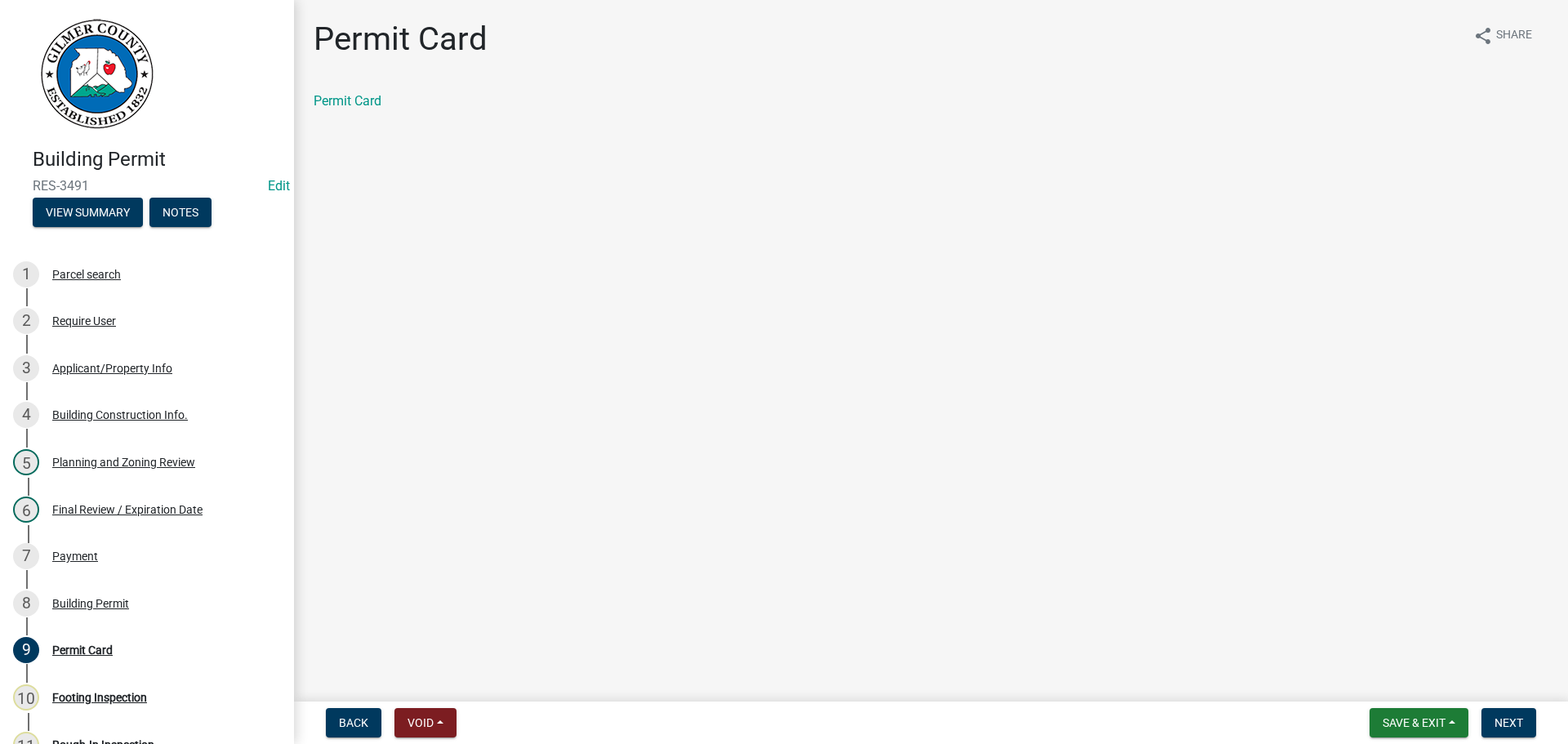
click at [1460, 459] on main "Permit Card share Share Permit Card" at bounding box center [931, 347] width 1274 height 695
click at [340, 110] on div "Permit Card" at bounding box center [930, 100] width 1234 height 19
click at [343, 106] on link "Permit Card" at bounding box center [347, 100] width 68 height 15
click at [135, 556] on div "7 Payment" at bounding box center [140, 556] width 255 height 26
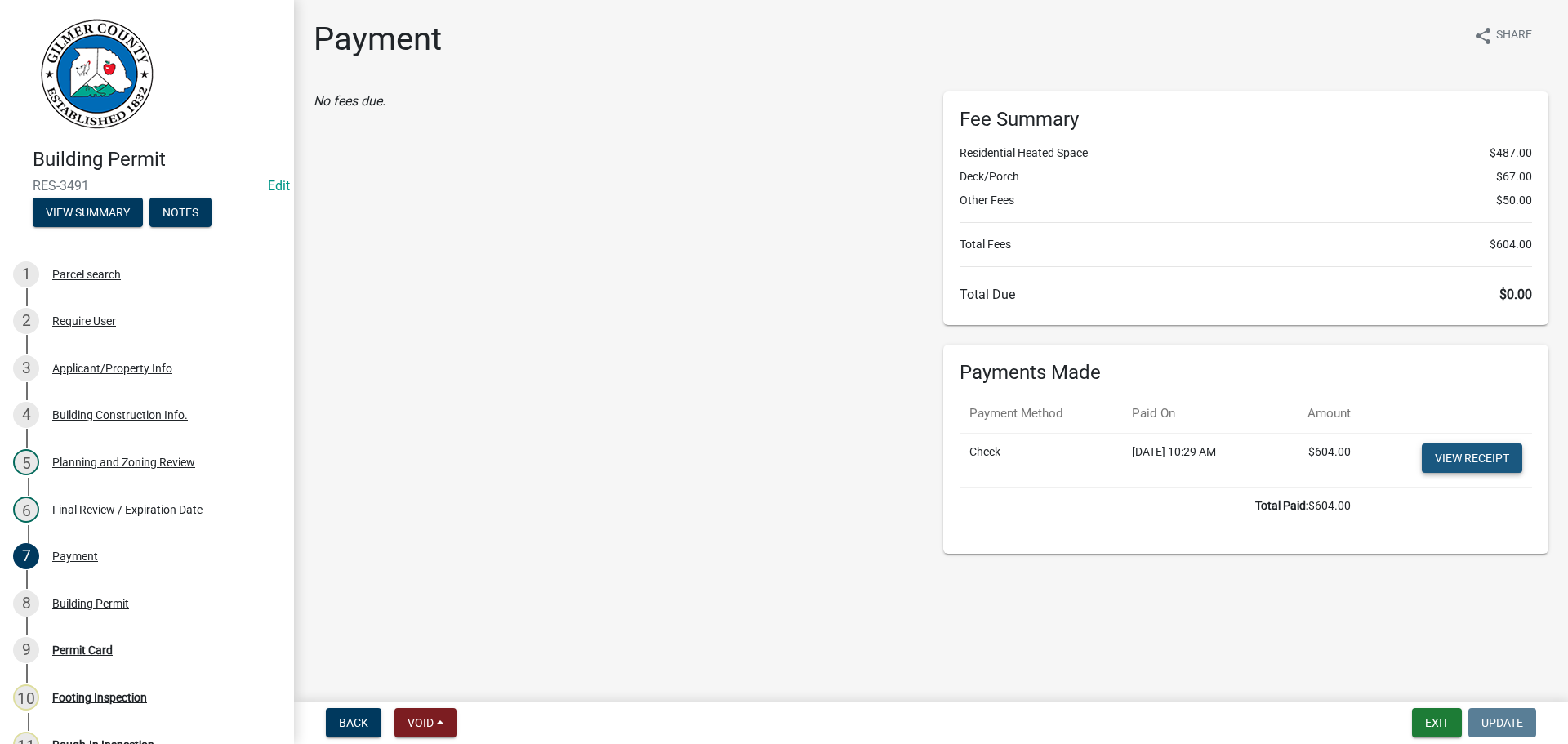
click at [1465, 447] on link "View receipt" at bounding box center [1472, 458] width 101 height 30
click at [1472, 458] on link "View receipt" at bounding box center [1472, 458] width 101 height 30
click at [102, 506] on div "Final Review / Expiration Date" at bounding box center [128, 509] width 150 height 12
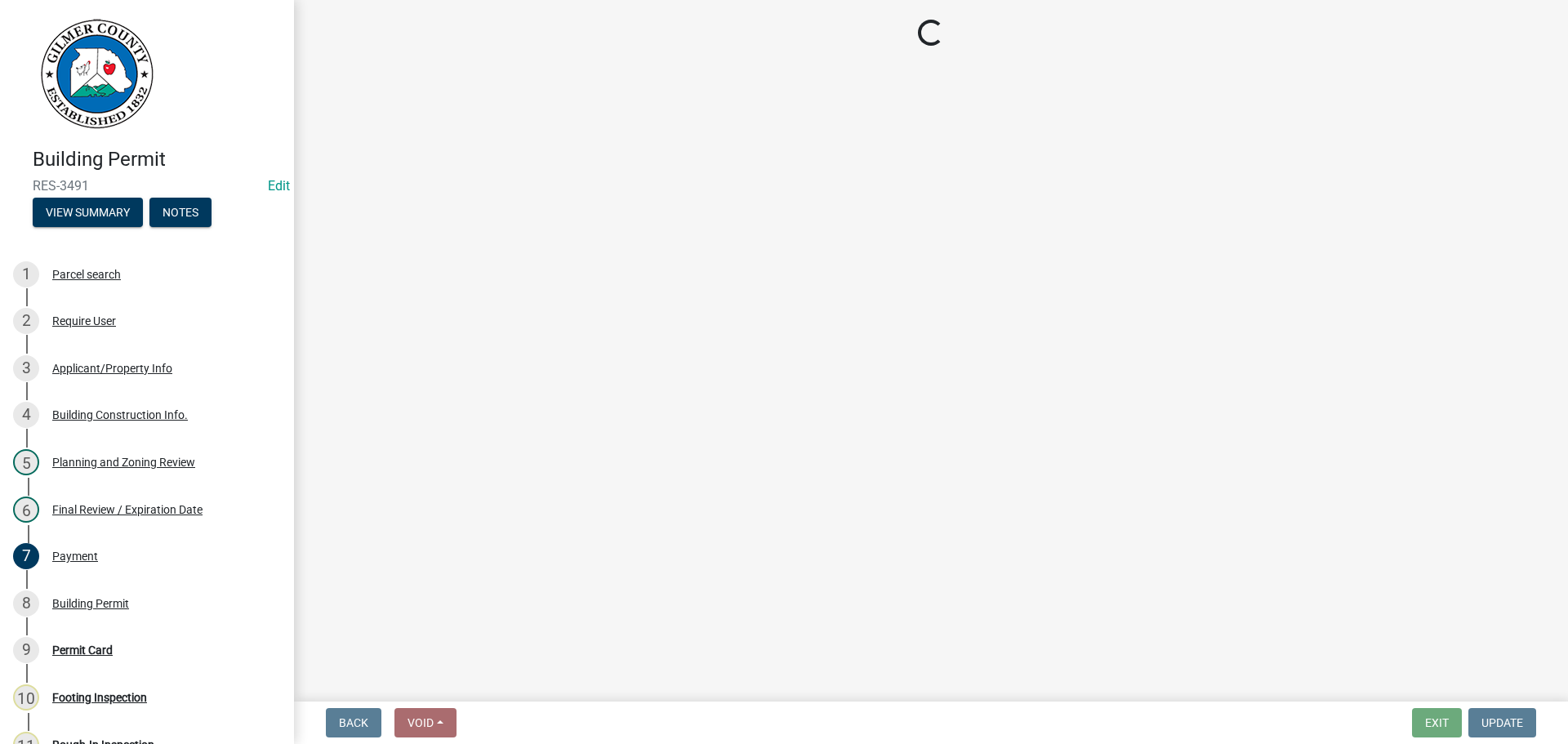
select select "5ce200eb-feb1-496b-8127-7891293955f5"
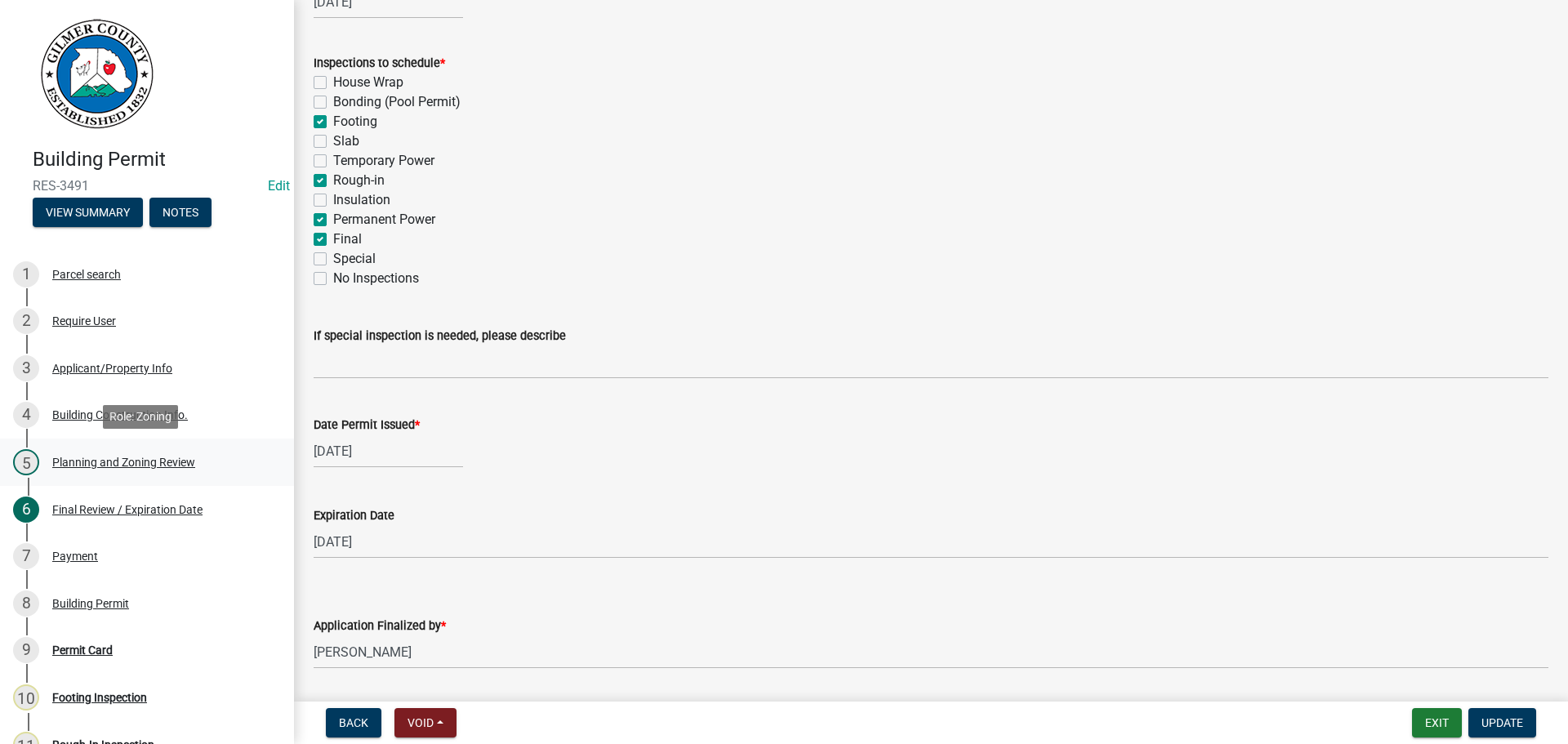
scroll to position [252, 0]
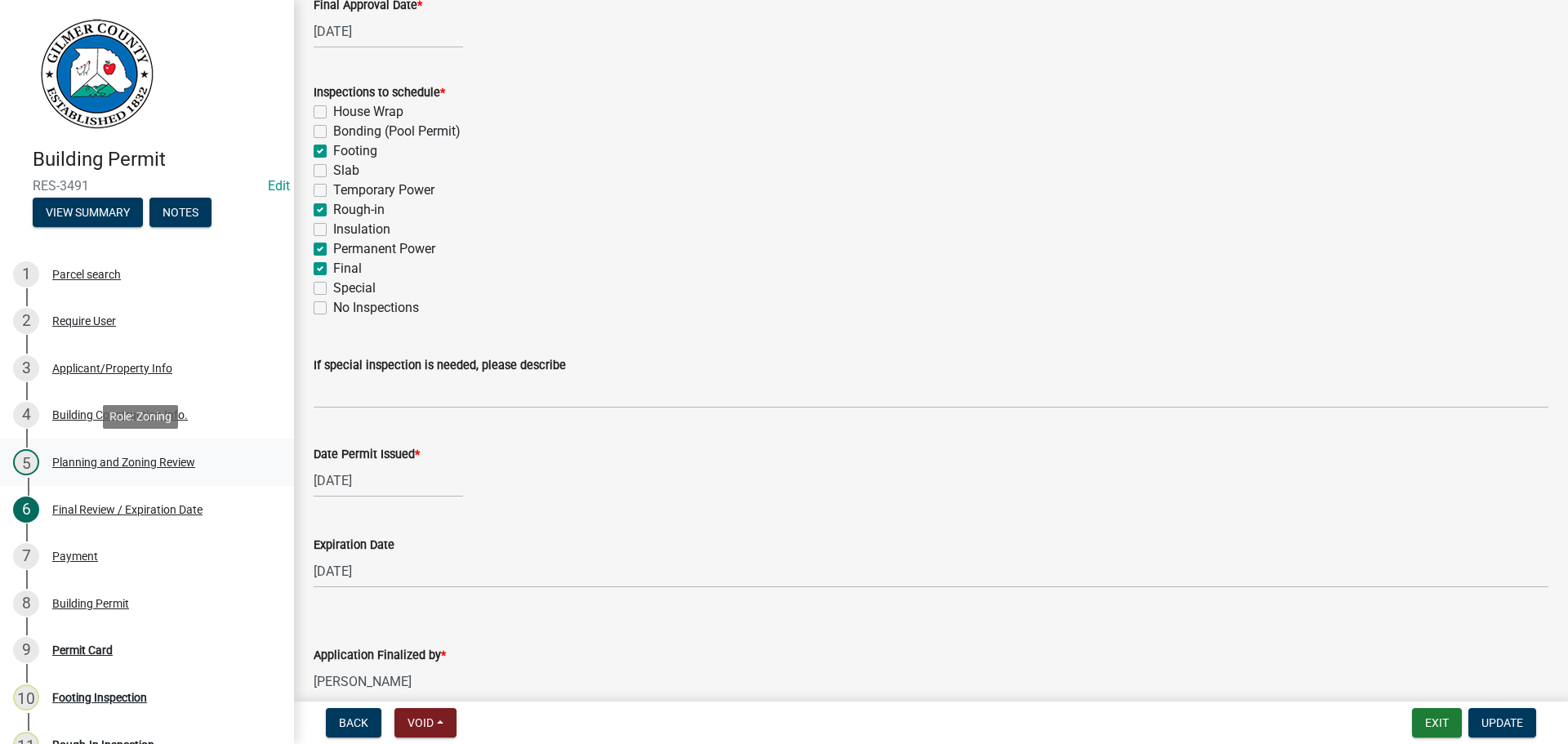
click at [183, 464] on div "Planning and Zoning Review" at bounding box center [123, 462] width 143 height 12
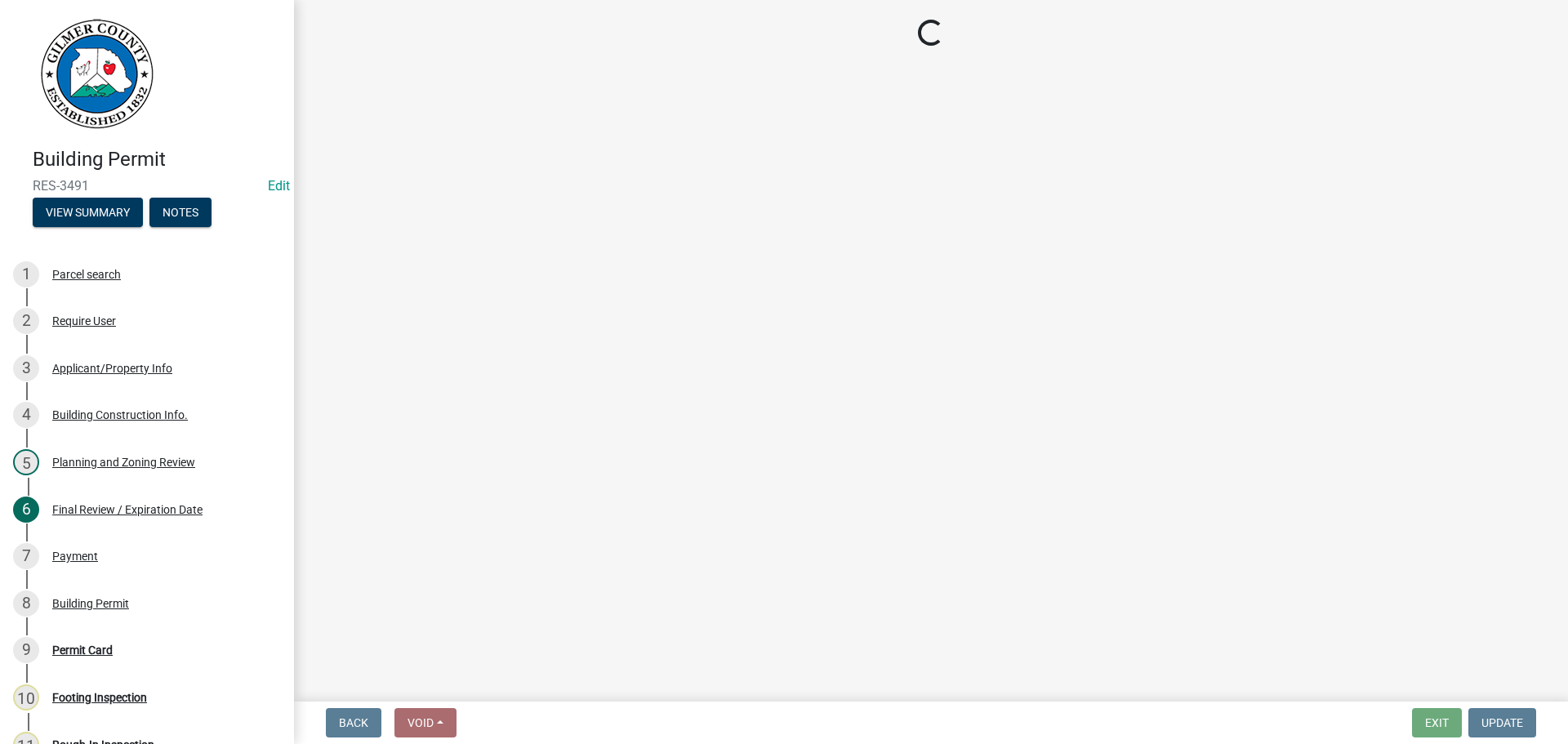
select select "b5c39336-92b9-49ce-a0a5-4e9e9babf743"
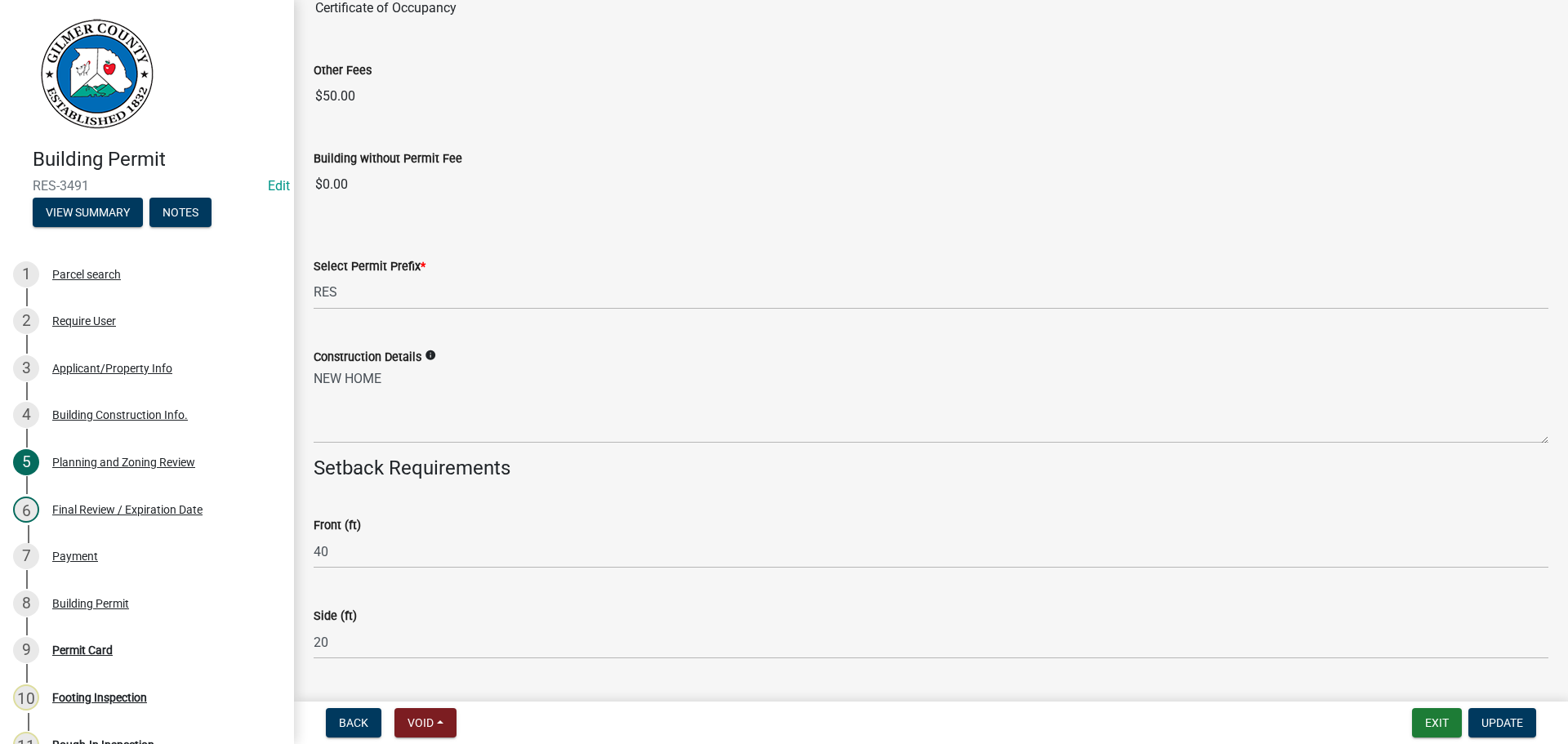
scroll to position [2870, 0]
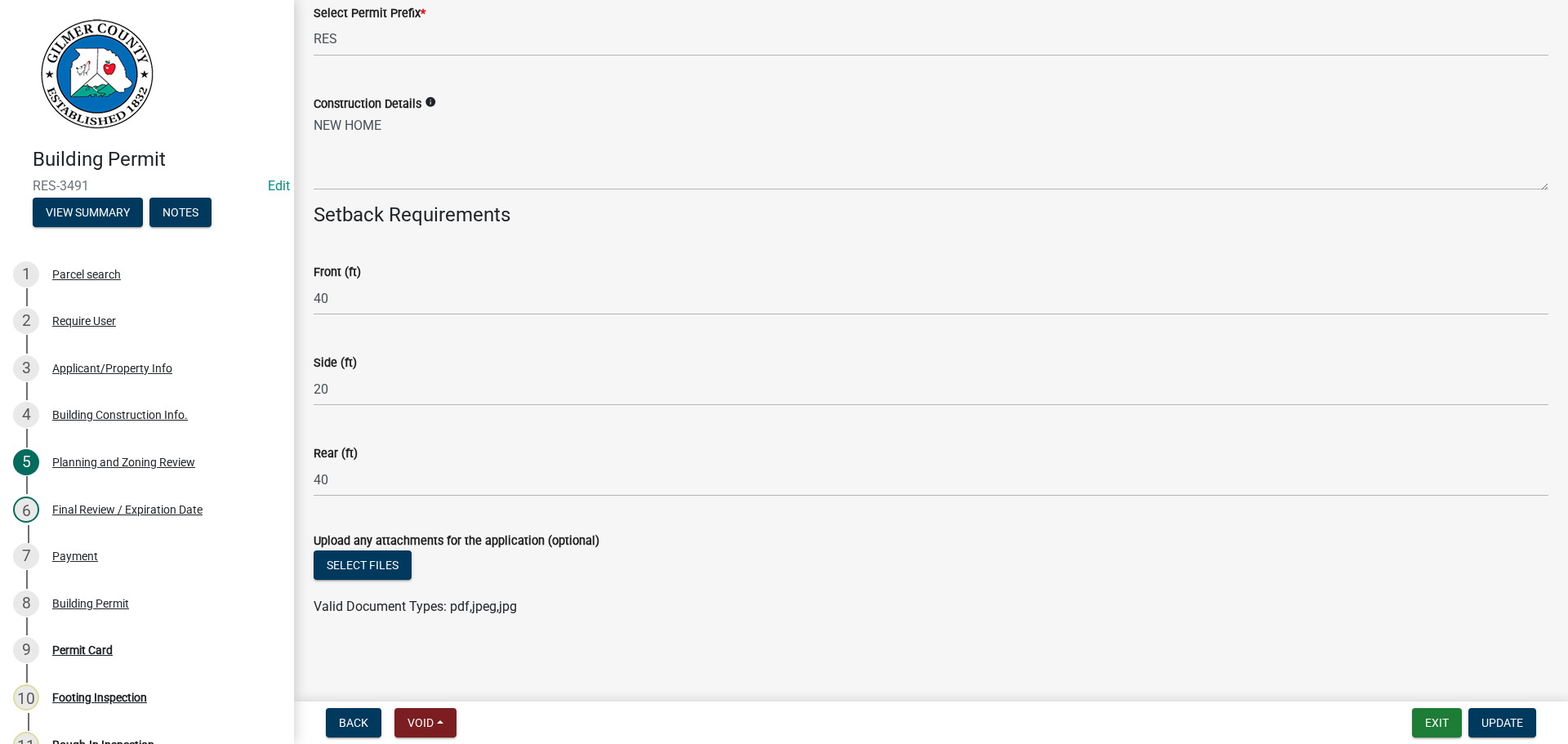
click at [378, 580] on div "Select files" at bounding box center [930, 567] width 1234 height 34
click at [377, 572] on button "Select files" at bounding box center [362, 564] width 98 height 30
click at [1505, 728] on span "Update" at bounding box center [1501, 722] width 41 height 13
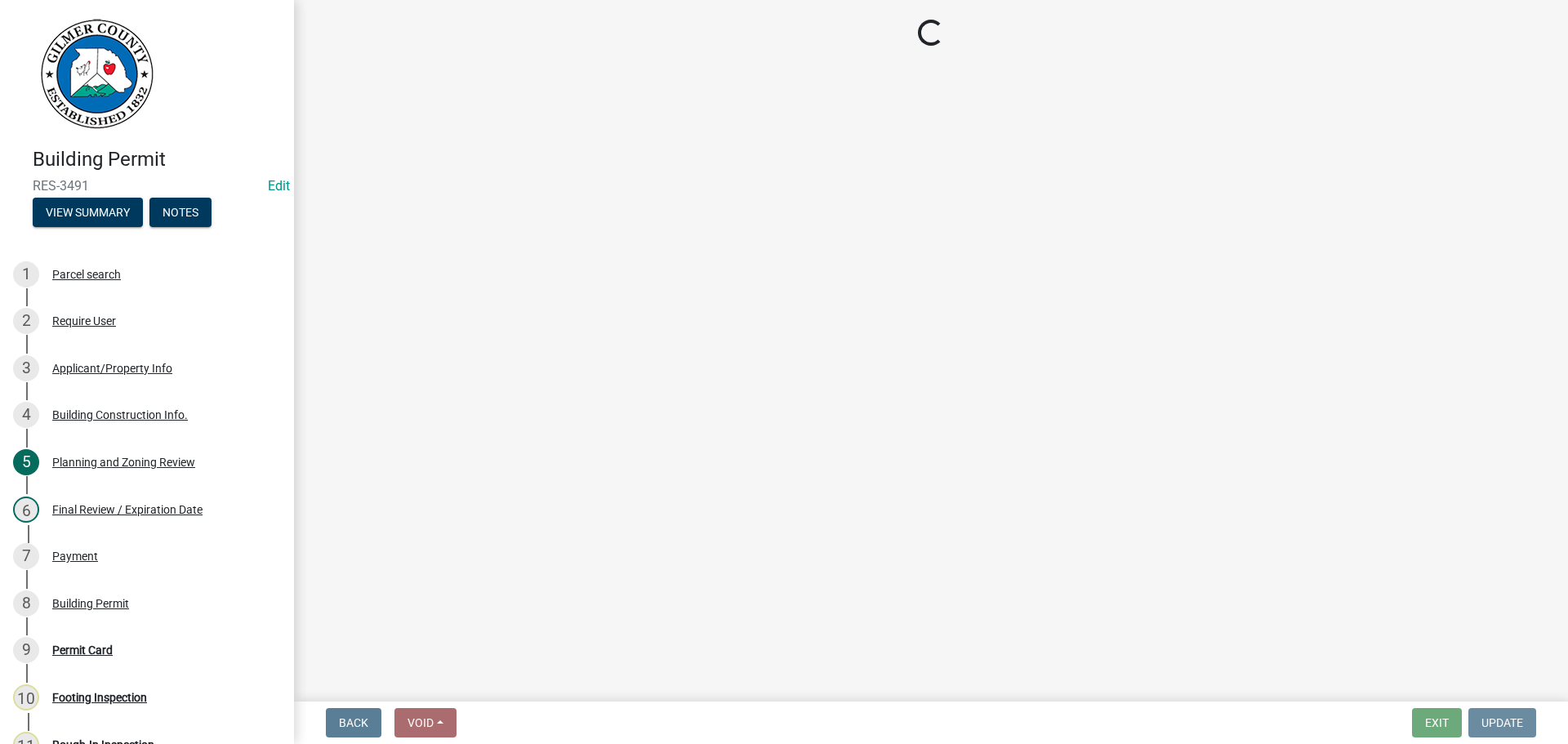
scroll to position [0, 0]
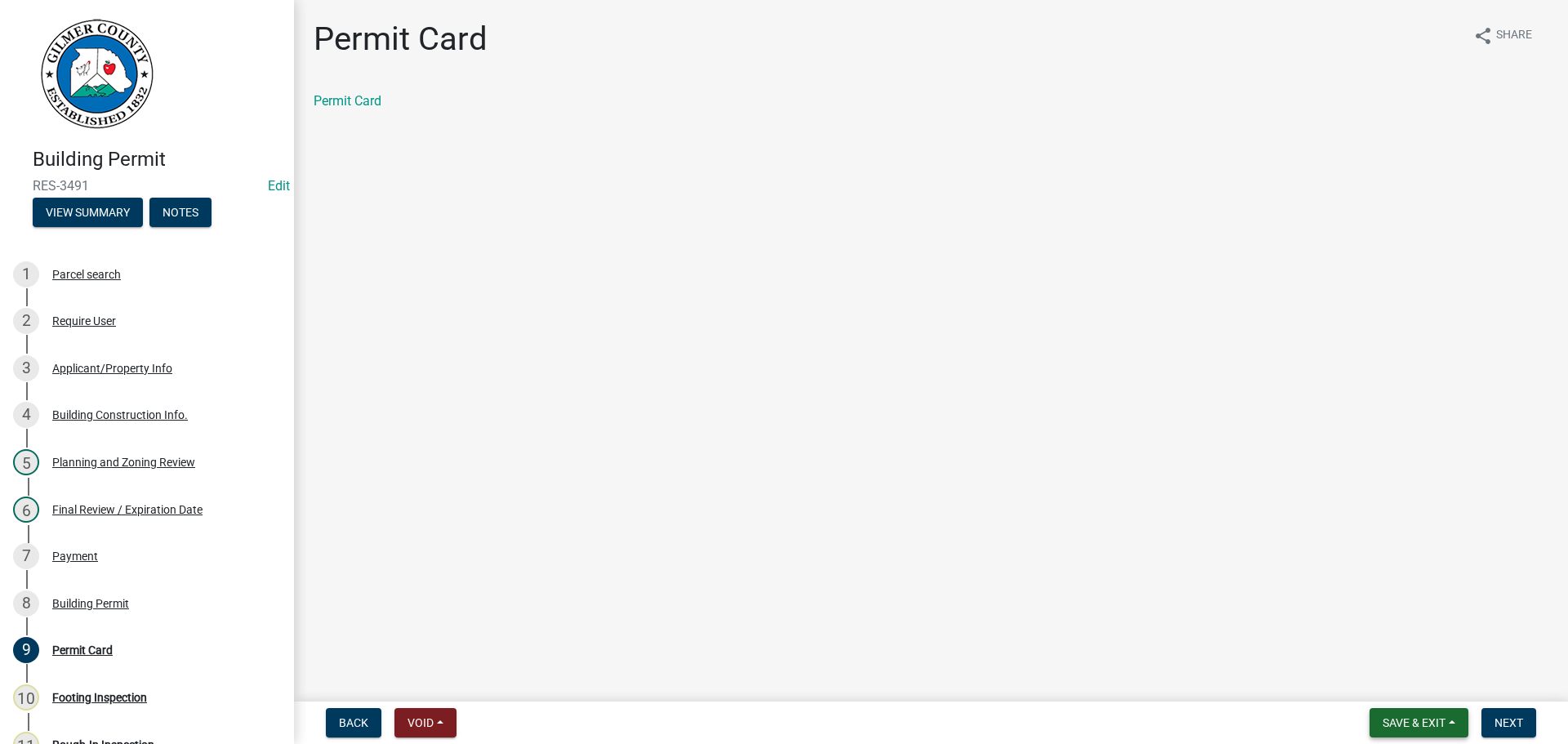
click at [1397, 708] on button "Save & Exit" at bounding box center [1418, 722] width 99 height 30
click at [1404, 681] on button "Save & Exit" at bounding box center [1402, 680] width 131 height 39
